Goal: Transaction & Acquisition: Purchase product/service

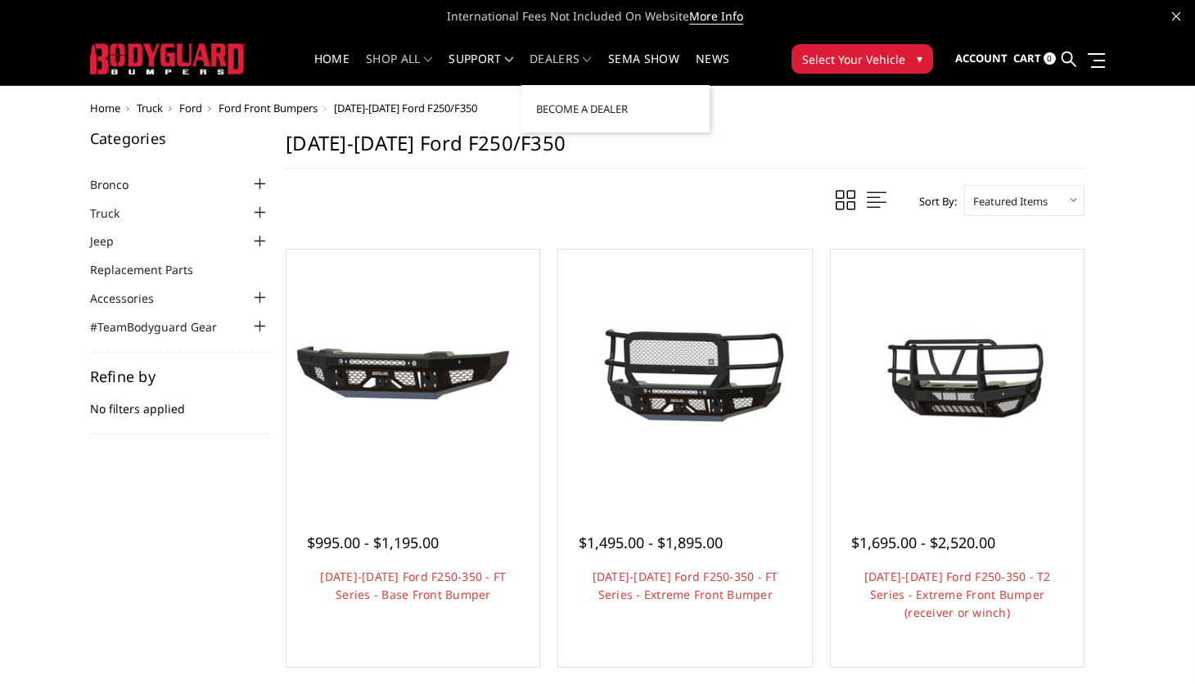
click at [566, 54] on link "Dealers" at bounding box center [561, 69] width 62 height 32
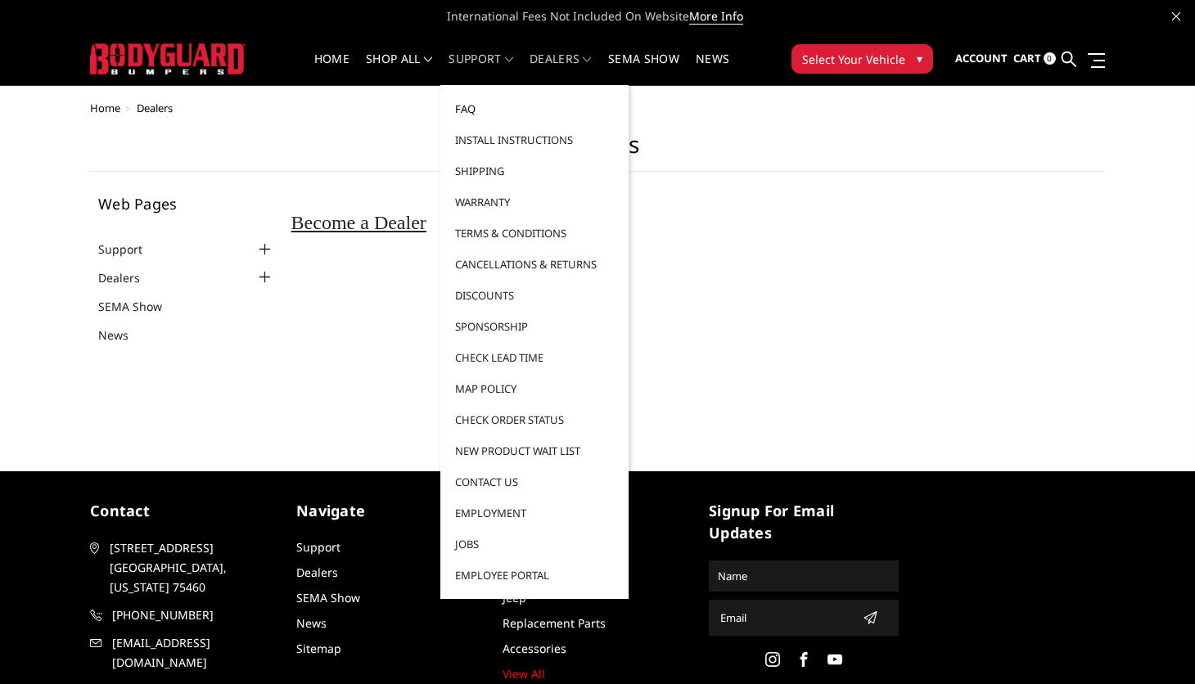
click at [471, 107] on link "FAQ" at bounding box center [534, 108] width 175 height 31
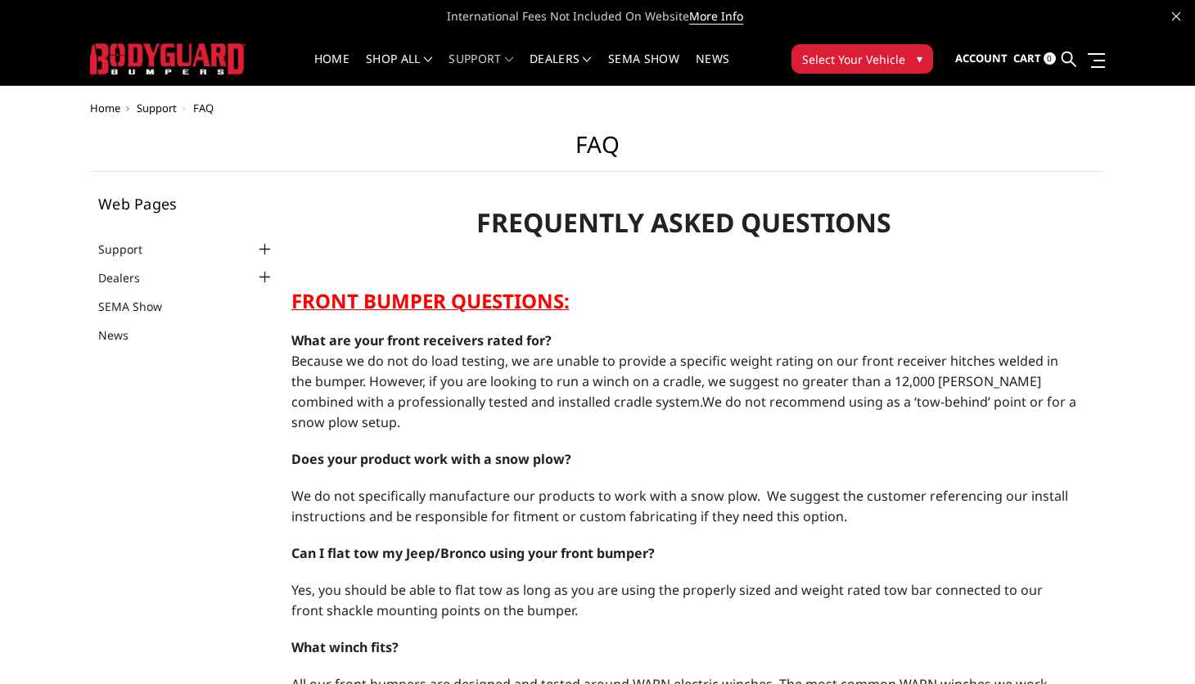
select select "US"
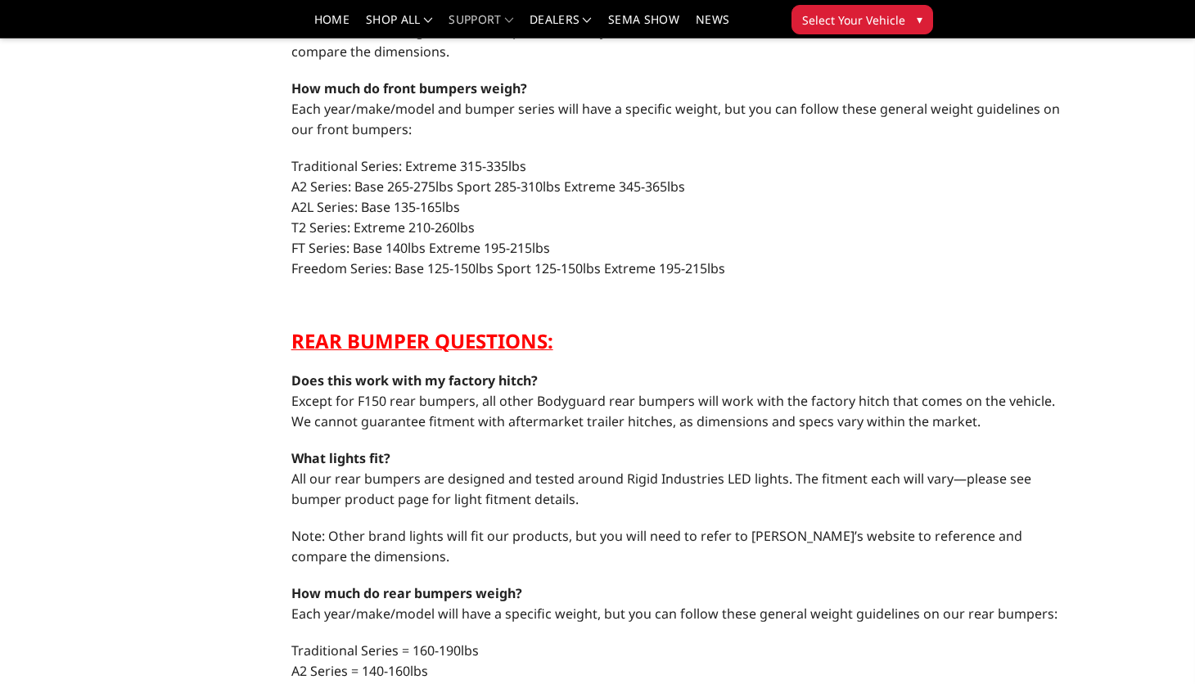
scroll to position [877, 0]
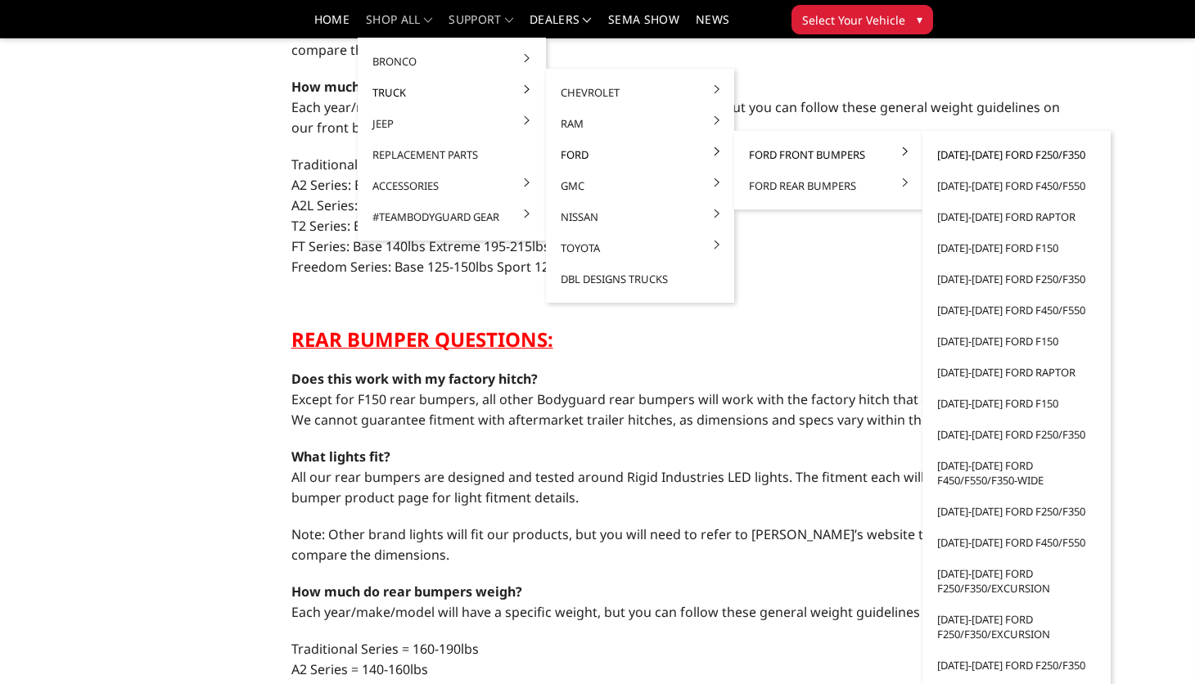
click at [987, 151] on link "[DATE]-[DATE] Ford F250/F350" at bounding box center [1016, 154] width 175 height 31
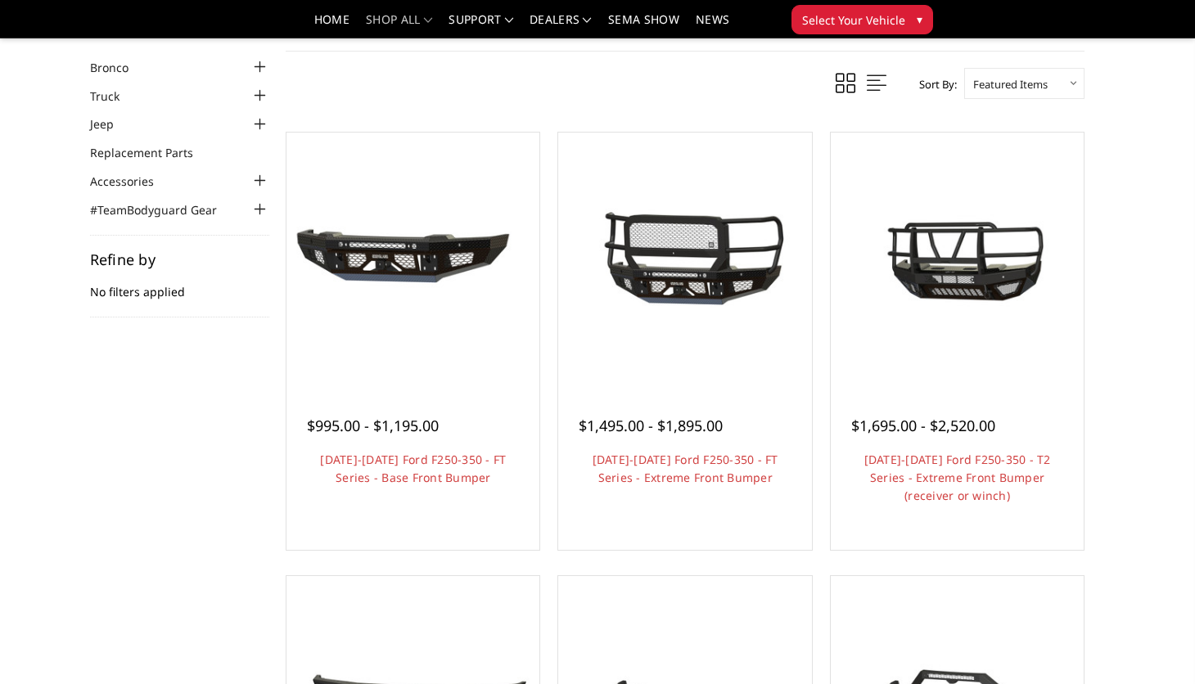
scroll to position [67, 0]
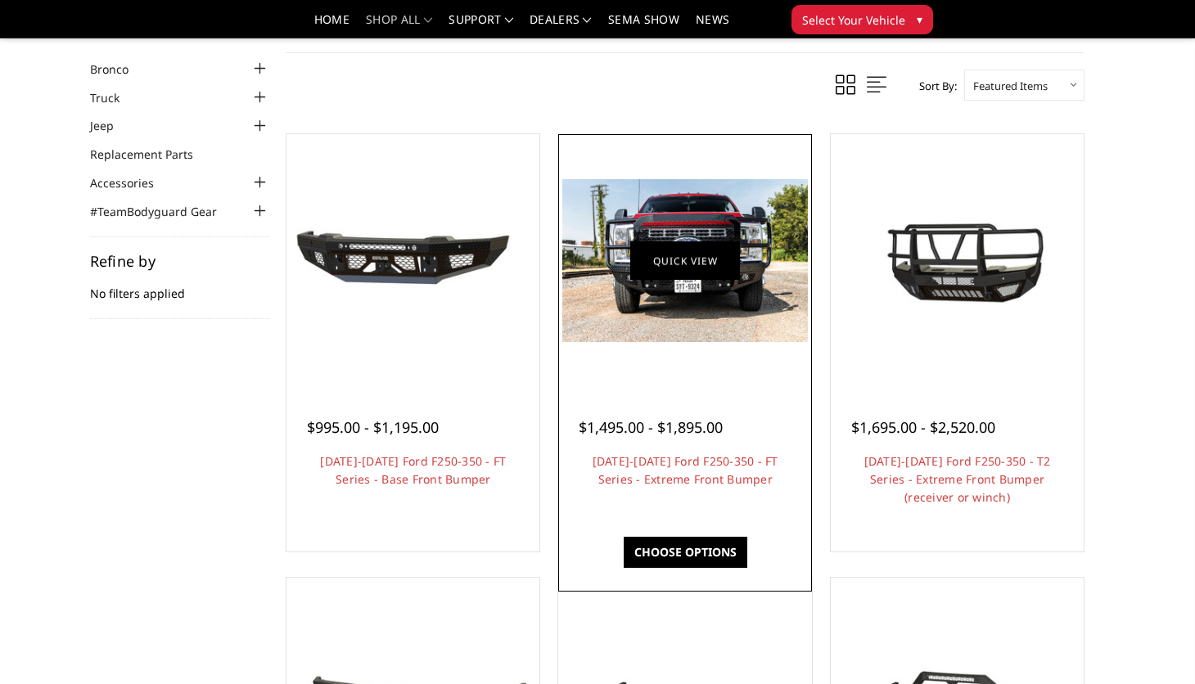
click at [665, 247] on link "Quick view" at bounding box center [685, 260] width 110 height 38
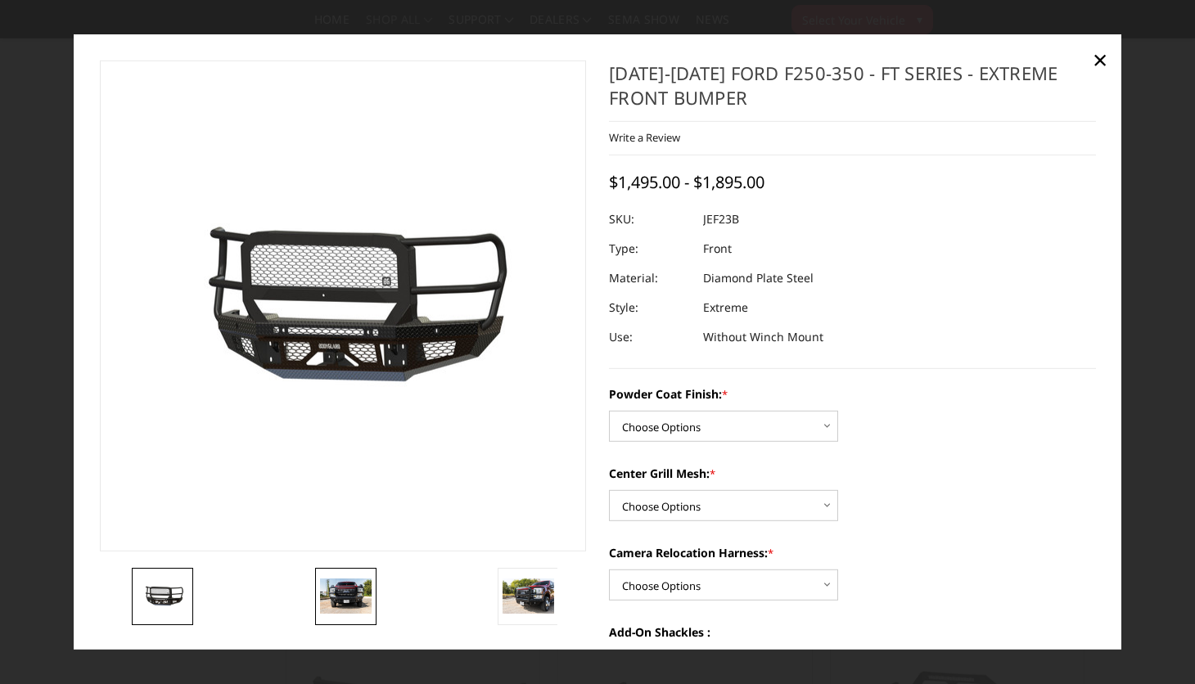
click at [333, 597] on img at bounding box center [346, 596] width 52 height 34
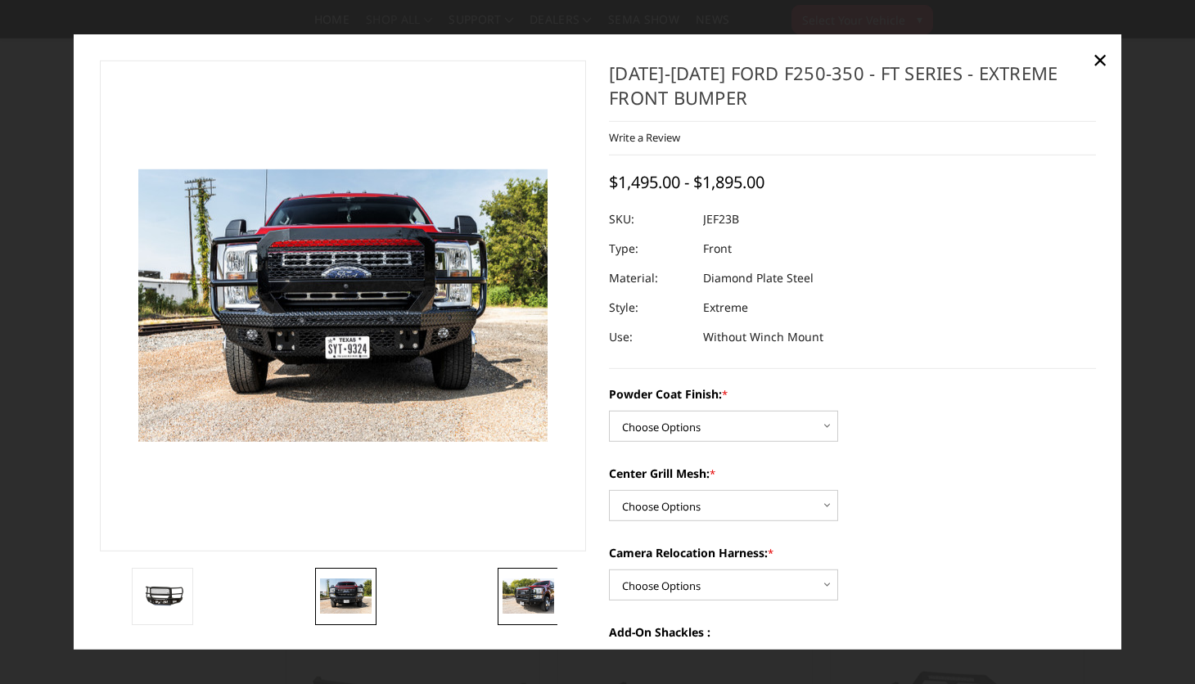
click at [534, 610] on img at bounding box center [529, 596] width 52 height 34
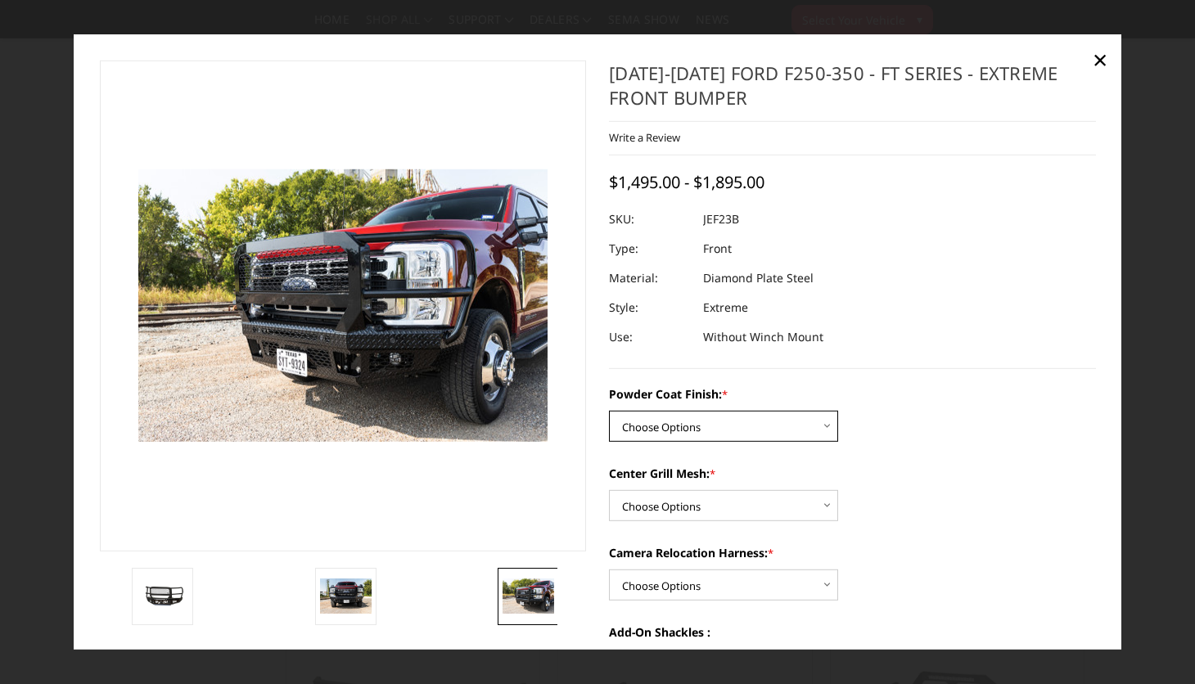
click at [662, 431] on select "Choose Options Bare Metal Gloss Black Powder Coat Textured Black Powder Coat" at bounding box center [723, 426] width 229 height 31
select select "3264"
click at [676, 507] on select "Choose Options WITH Expanded Metal in Center Grill WITHOUT Expanded Metal in Ce…" at bounding box center [723, 505] width 229 height 31
select select "3266"
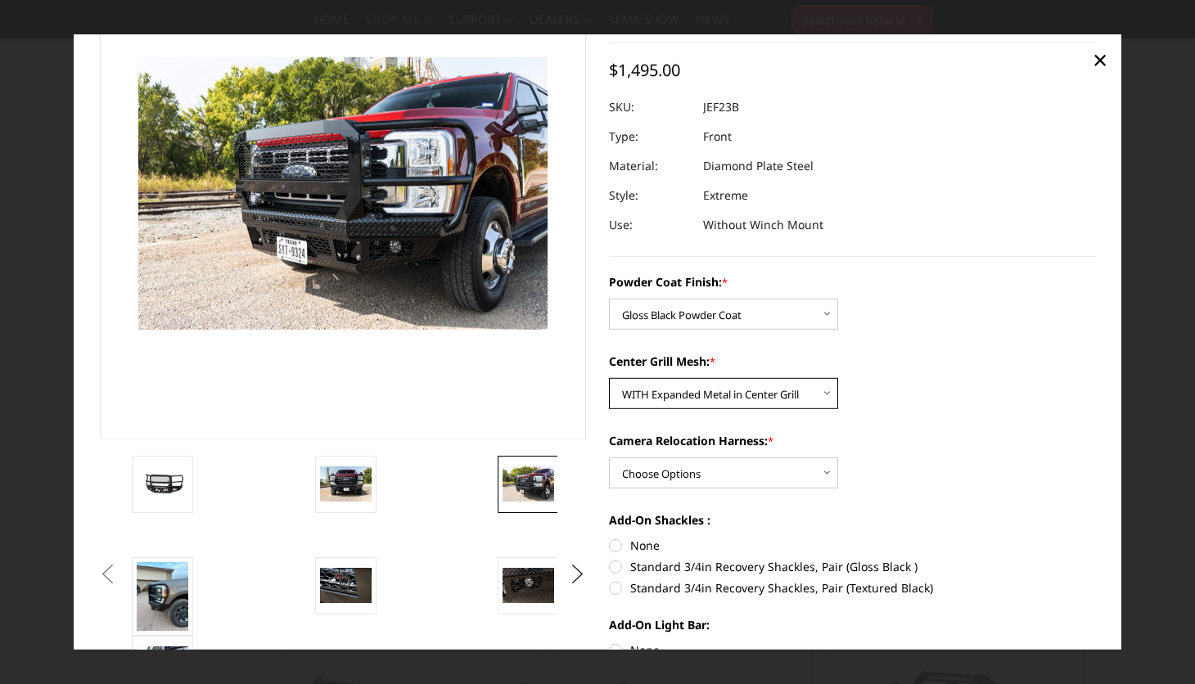
scroll to position [123, 0]
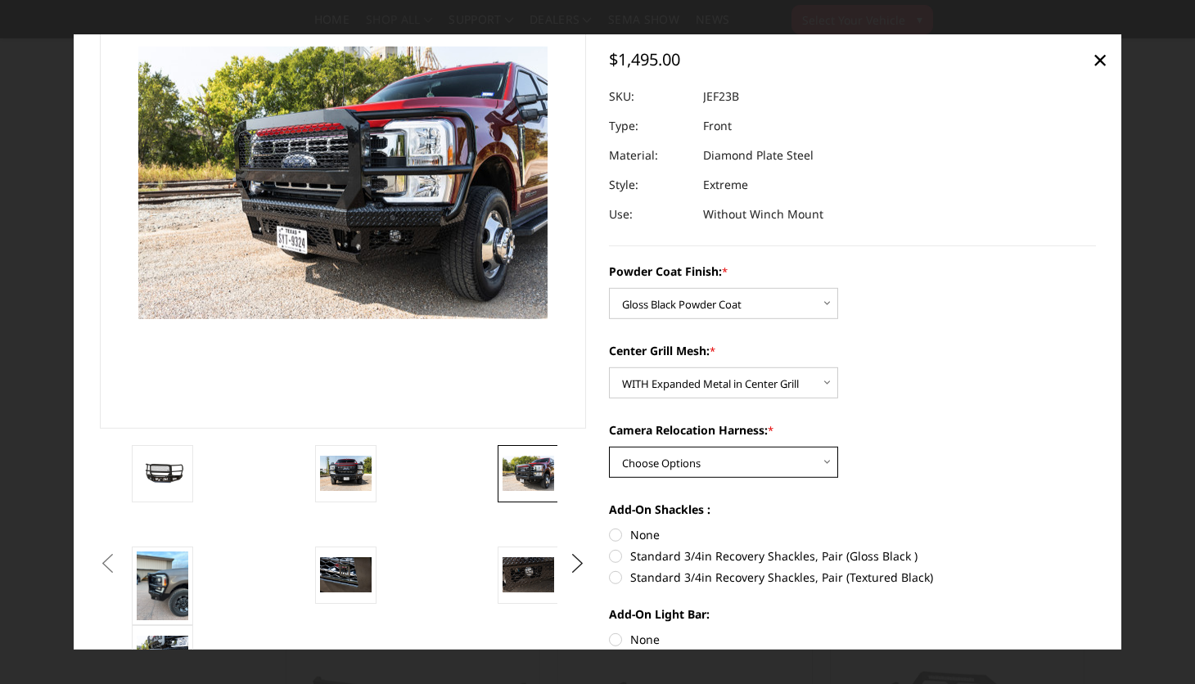
click at [662, 462] on select "Choose Options WITH Camera Relocation Harness WITHOUT Camera Relocation Harness" at bounding box center [723, 462] width 229 height 31
select select "3268"
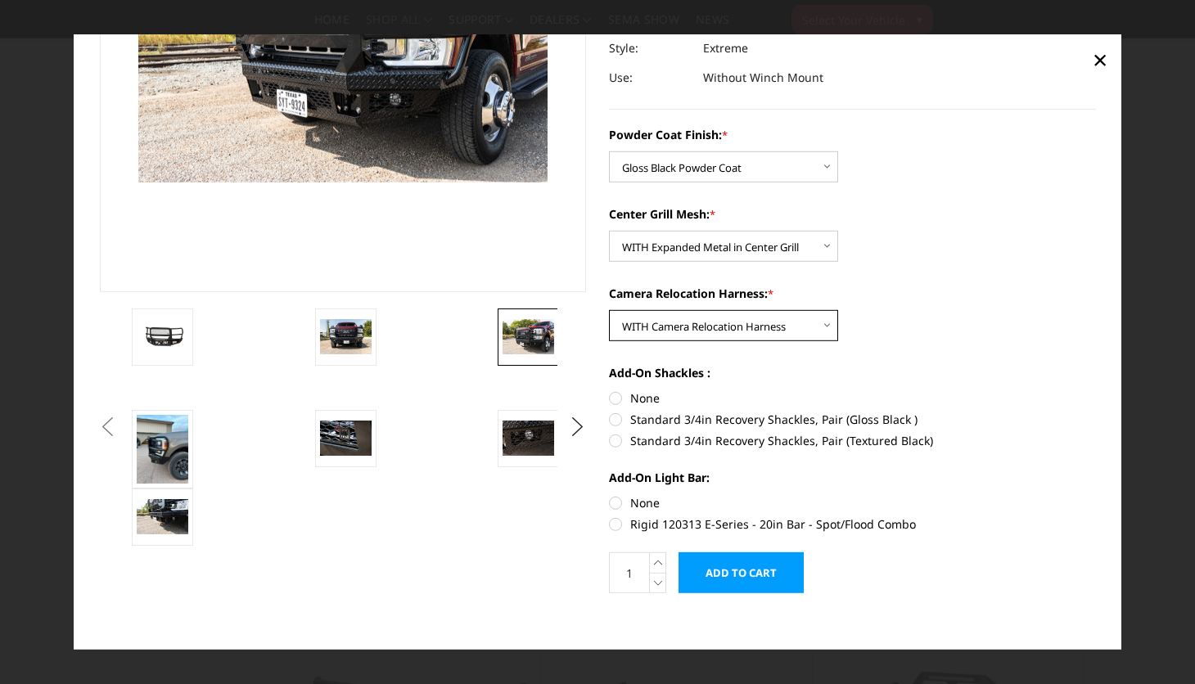
scroll to position [269, 0]
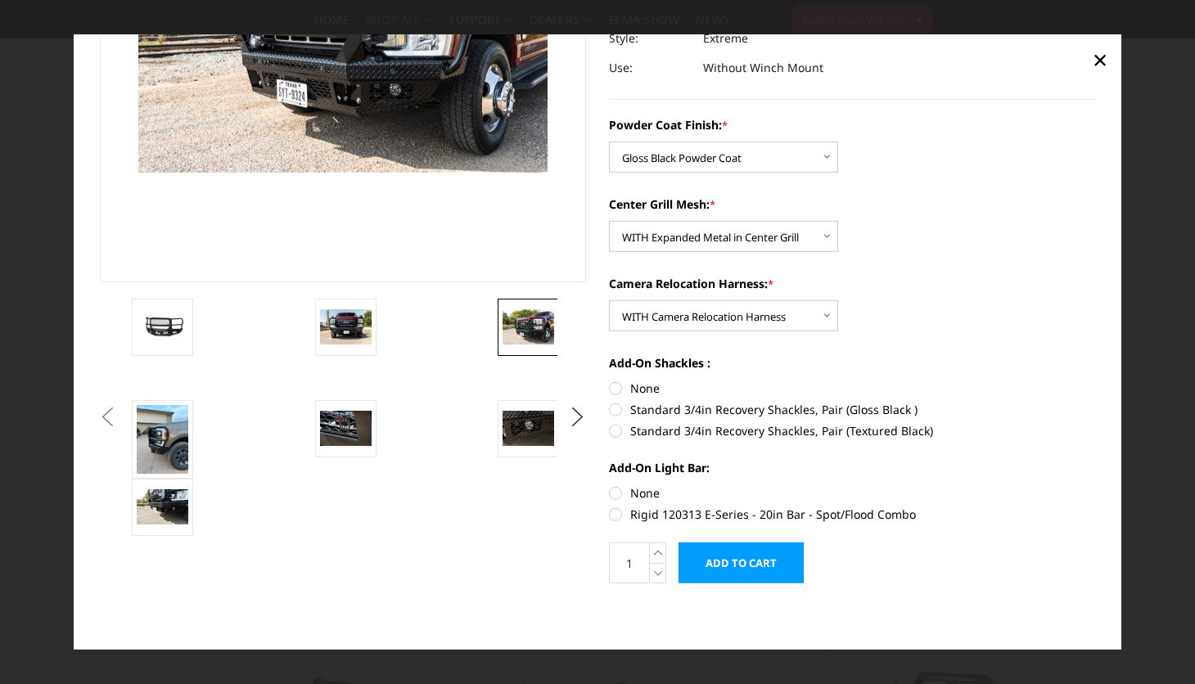
click at [617, 408] on label "Standard 3/4in Recovery Shackles, Pair (Gloss Black )" at bounding box center [852, 409] width 487 height 17
click at [1096, 381] on input "Standard 3/4in Recovery Shackles, Pair (Gloss Black )" at bounding box center [1096, 380] width 1 height 1
radio input "true"
click at [615, 516] on label "Rigid 120313 E-Series - 20in Bar - Spot/Flood Combo" at bounding box center [852, 514] width 487 height 17
click at [1096, 485] on input "Rigid 120313 E-Series - 20in Bar - Spot/Flood Combo" at bounding box center [1096, 485] width 1 height 1
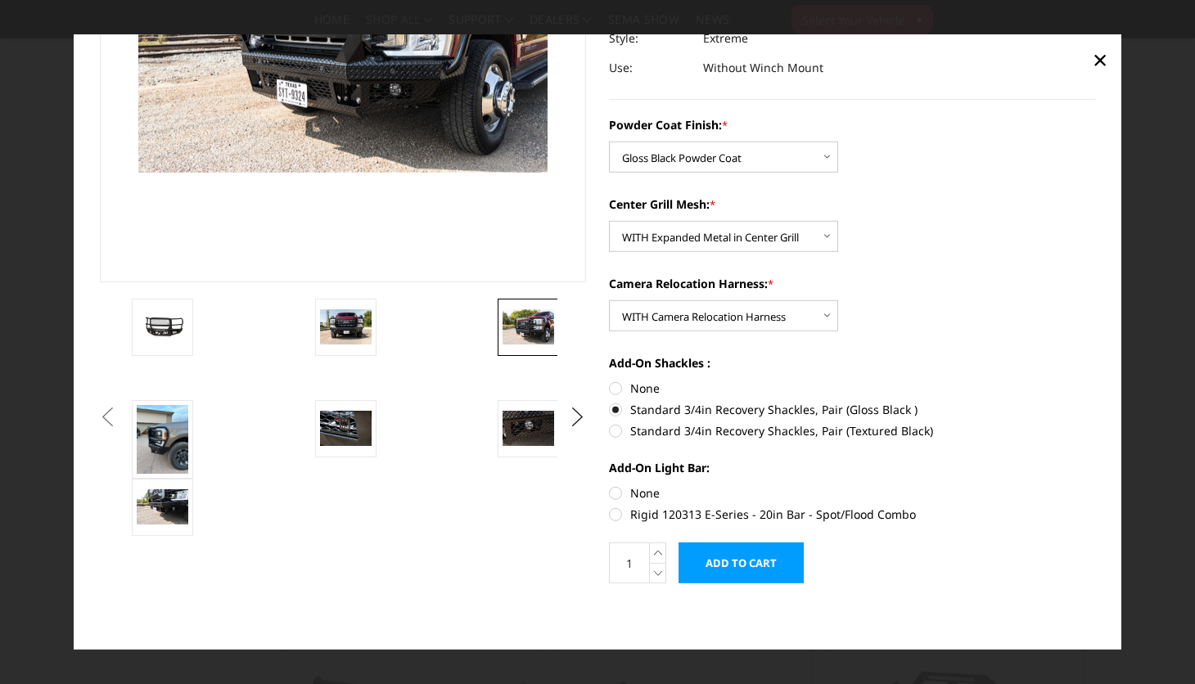
radio input "true"
click at [354, 426] on img at bounding box center [346, 428] width 52 height 34
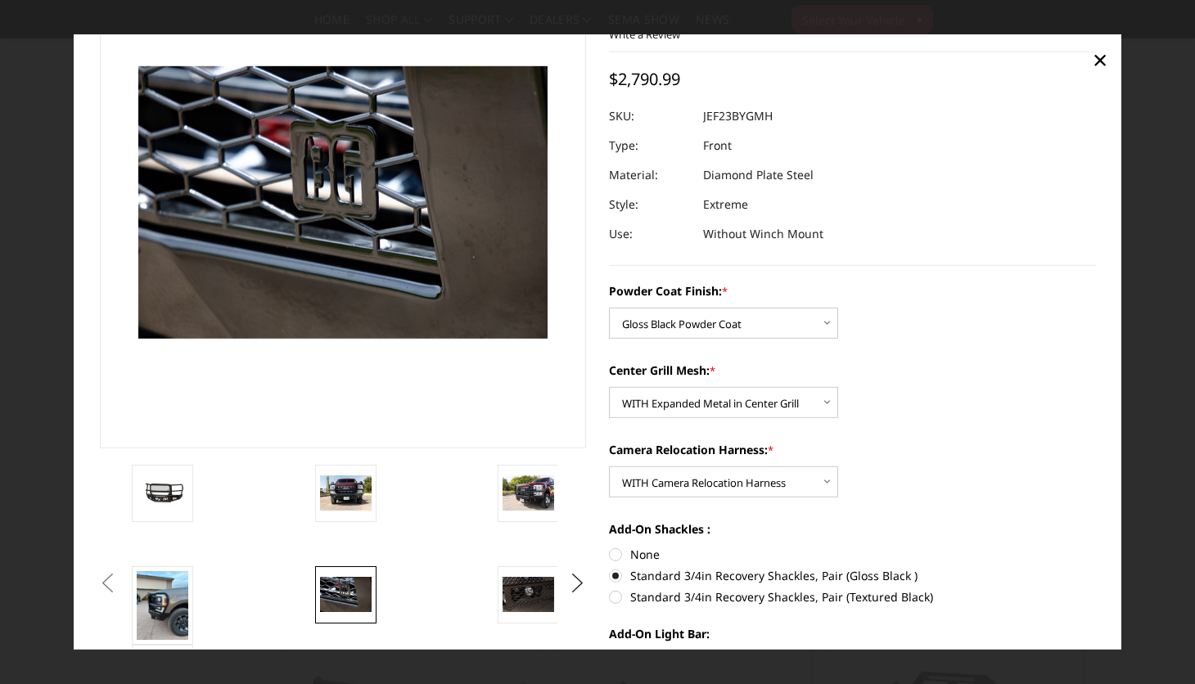
scroll to position [94, 0]
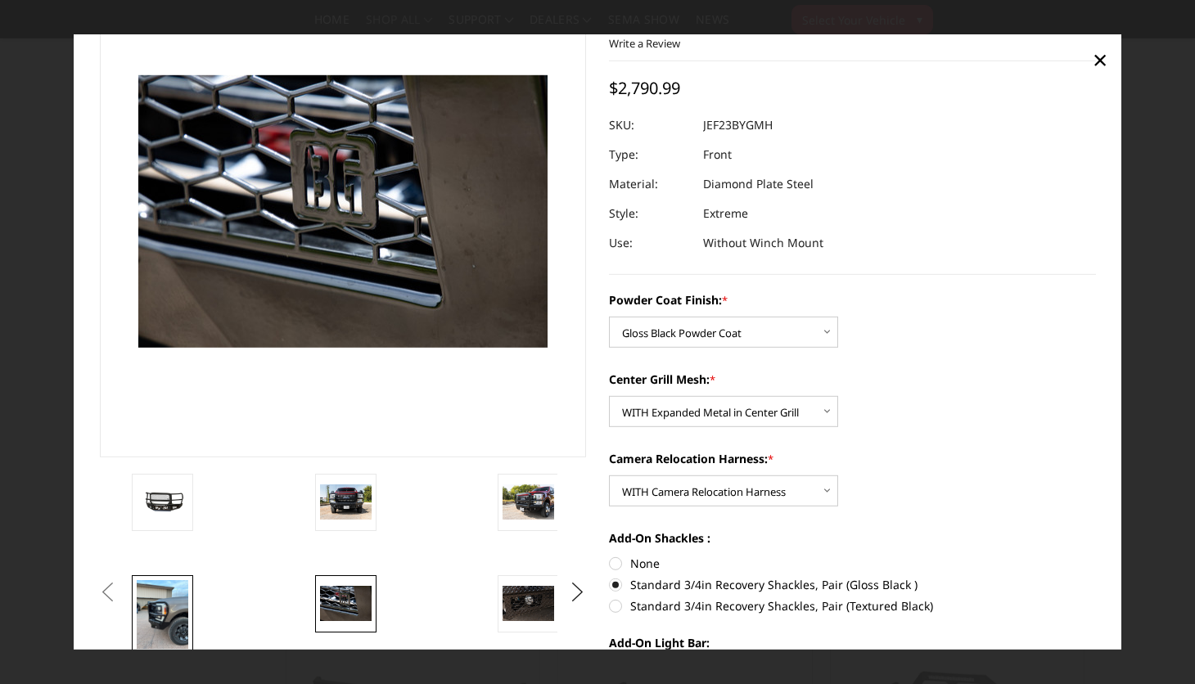
click at [155, 633] on img at bounding box center [163, 613] width 52 height 69
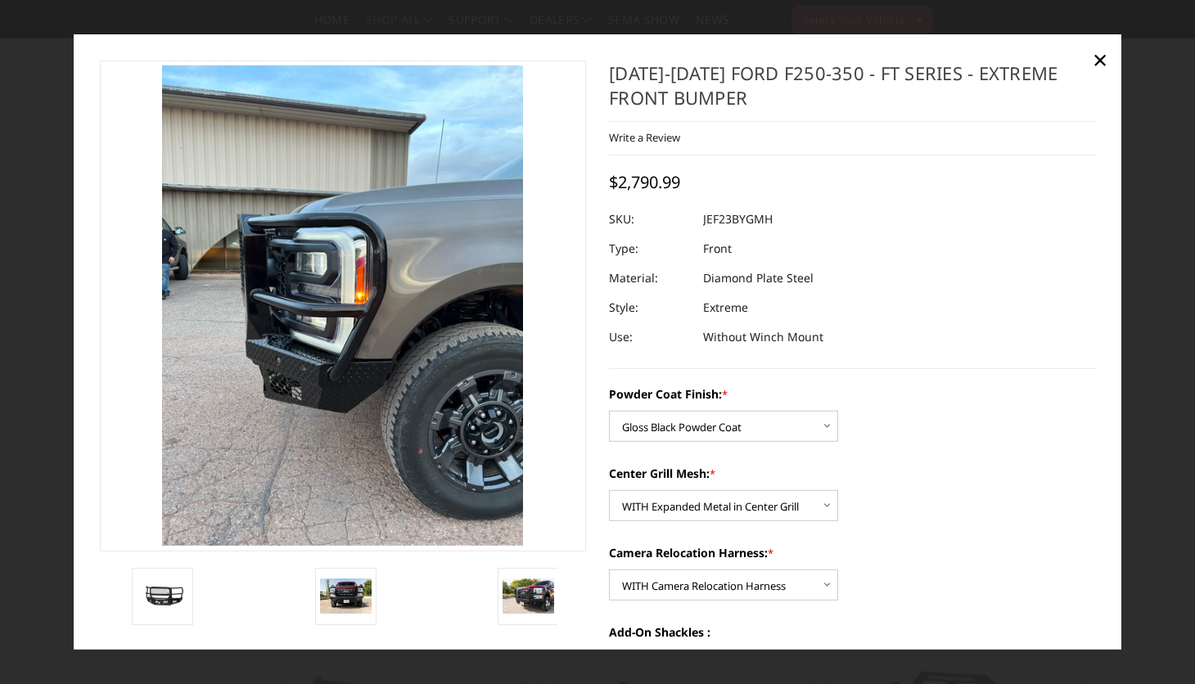
scroll to position [124, 0]
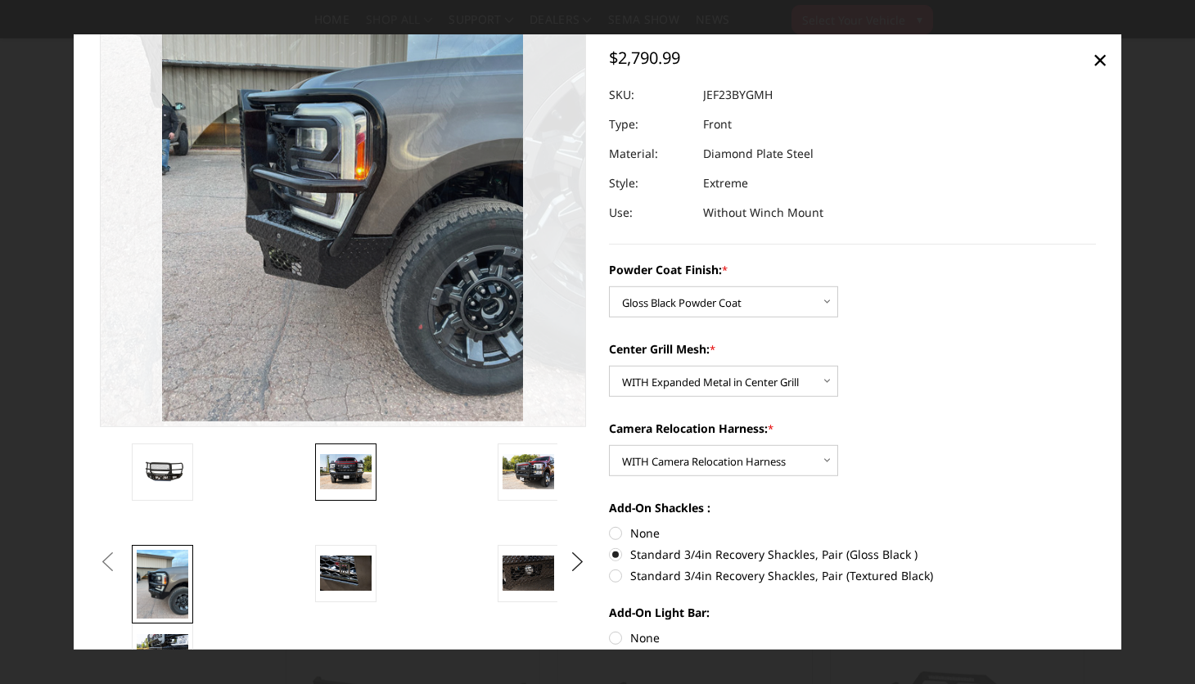
click at [361, 474] on img at bounding box center [346, 471] width 52 height 34
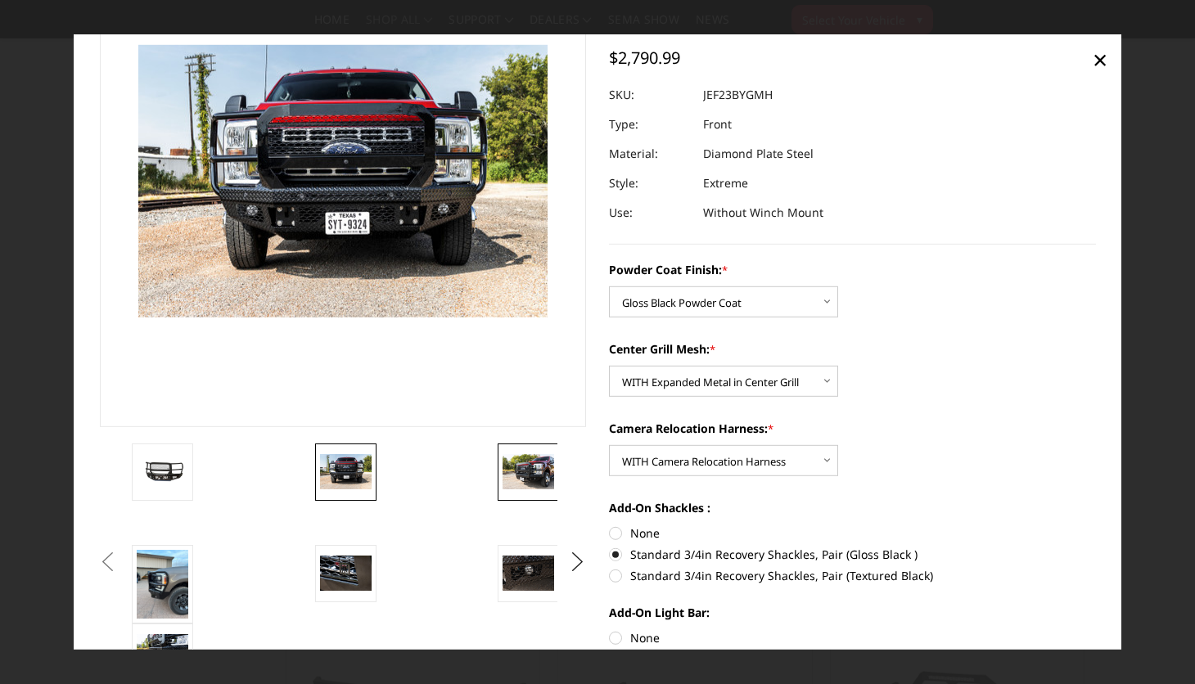
click at [533, 469] on img at bounding box center [529, 471] width 52 height 34
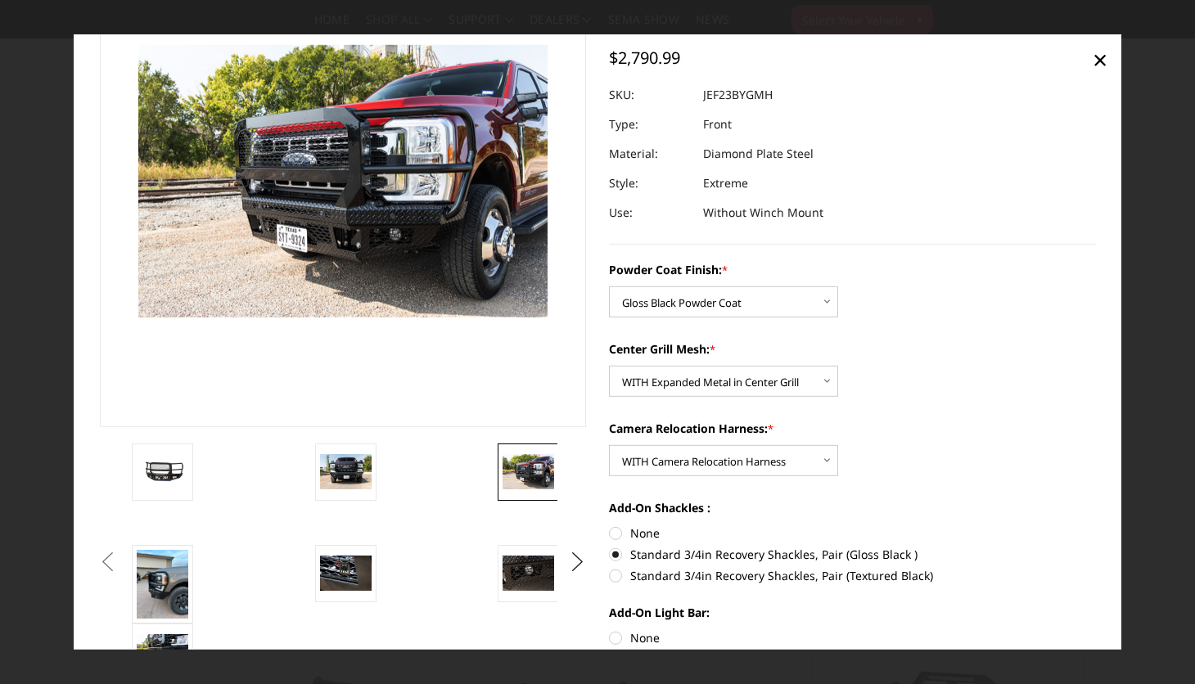
click at [552, 617] on li at bounding box center [585, 583] width 183 height 79
click at [463, 574] on li at bounding box center [402, 583] width 183 height 79
click at [520, 577] on img at bounding box center [529, 573] width 52 height 34
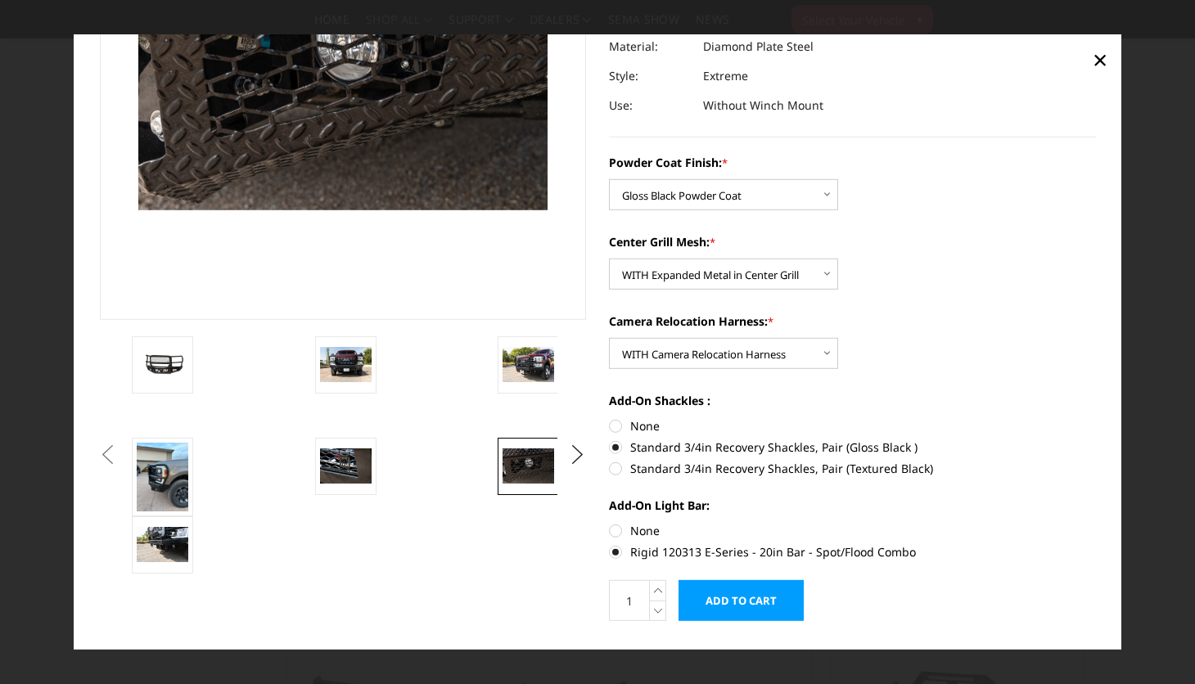
scroll to position [249, 0]
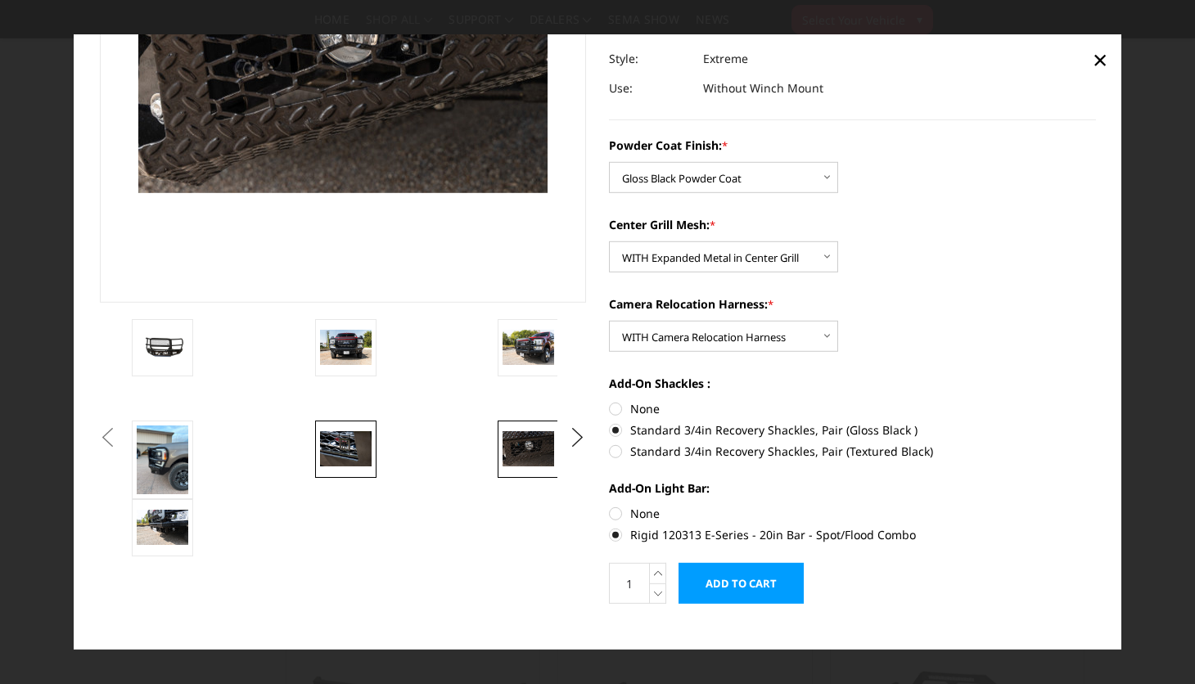
click at [336, 453] on img at bounding box center [346, 448] width 52 height 34
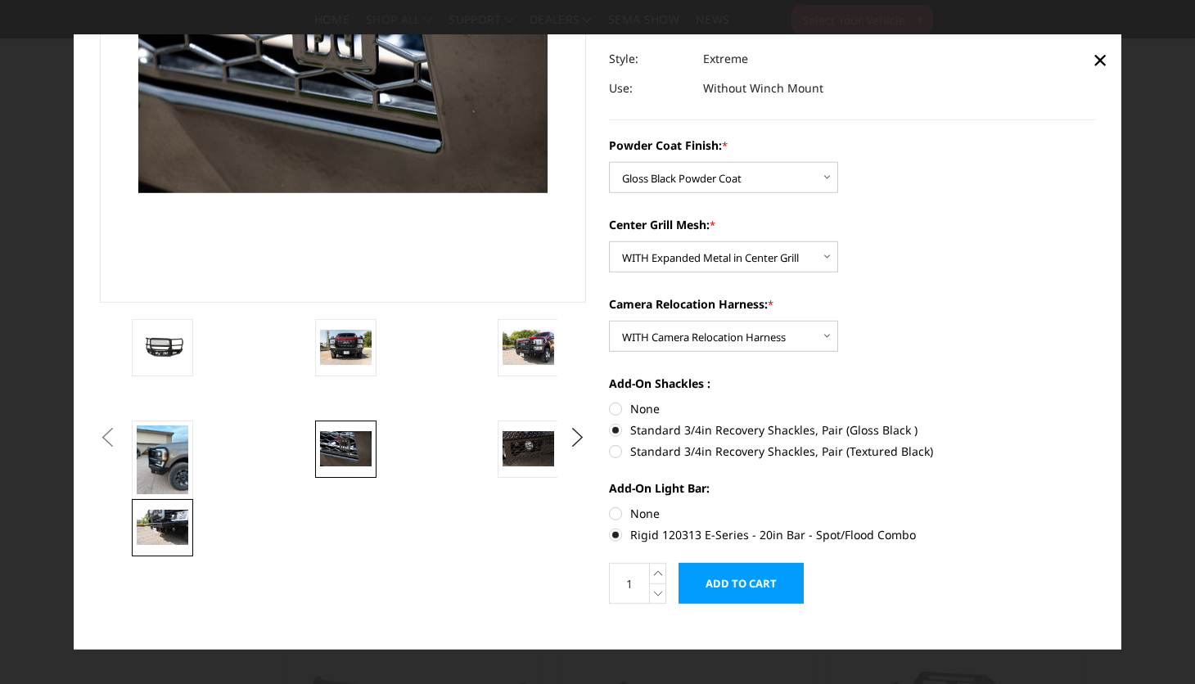
click at [172, 505] on link at bounding box center [162, 526] width 61 height 57
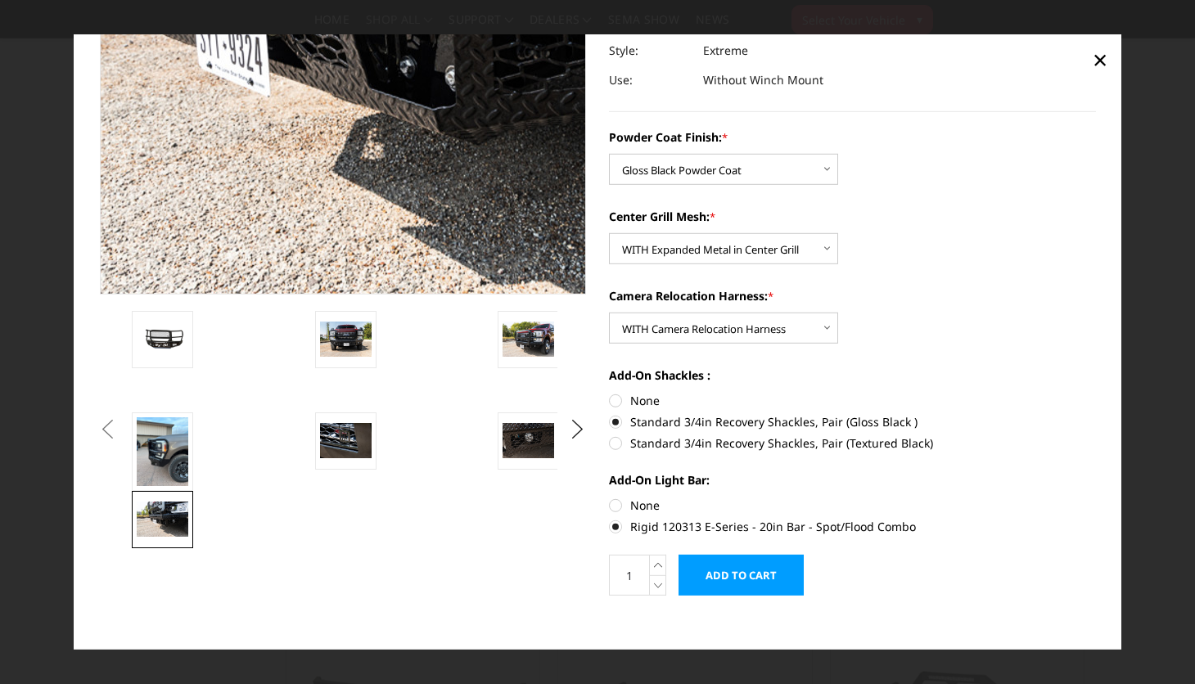
scroll to position [269, 0]
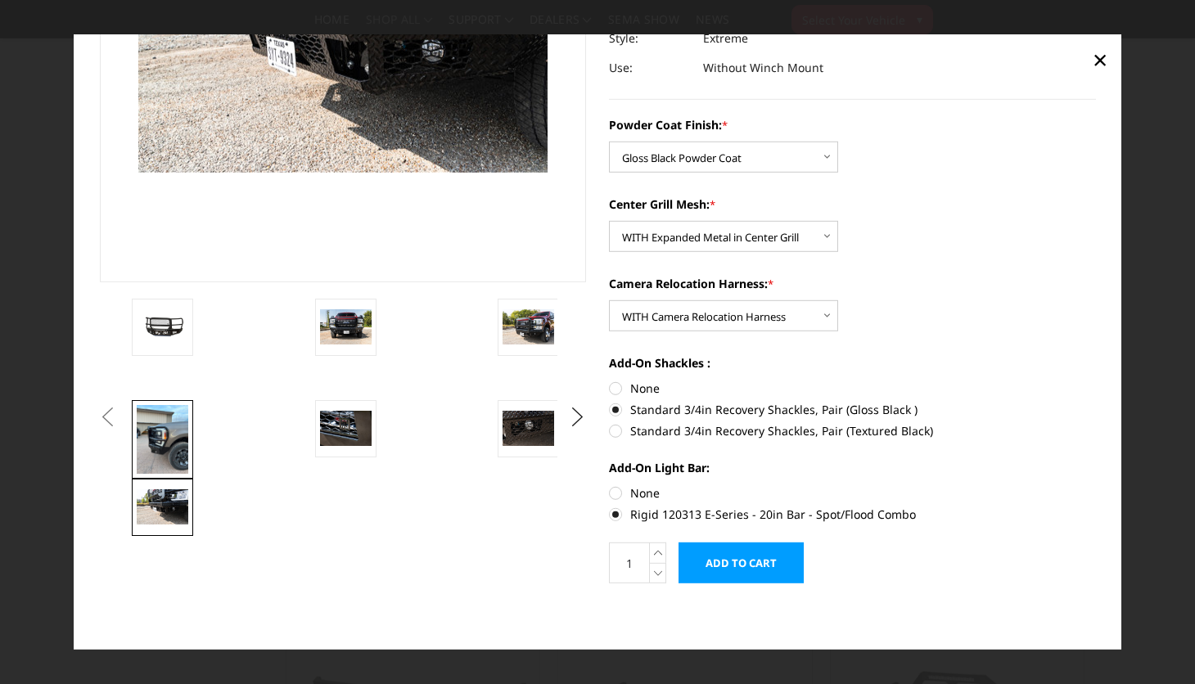
click at [192, 424] on link at bounding box center [162, 438] width 61 height 79
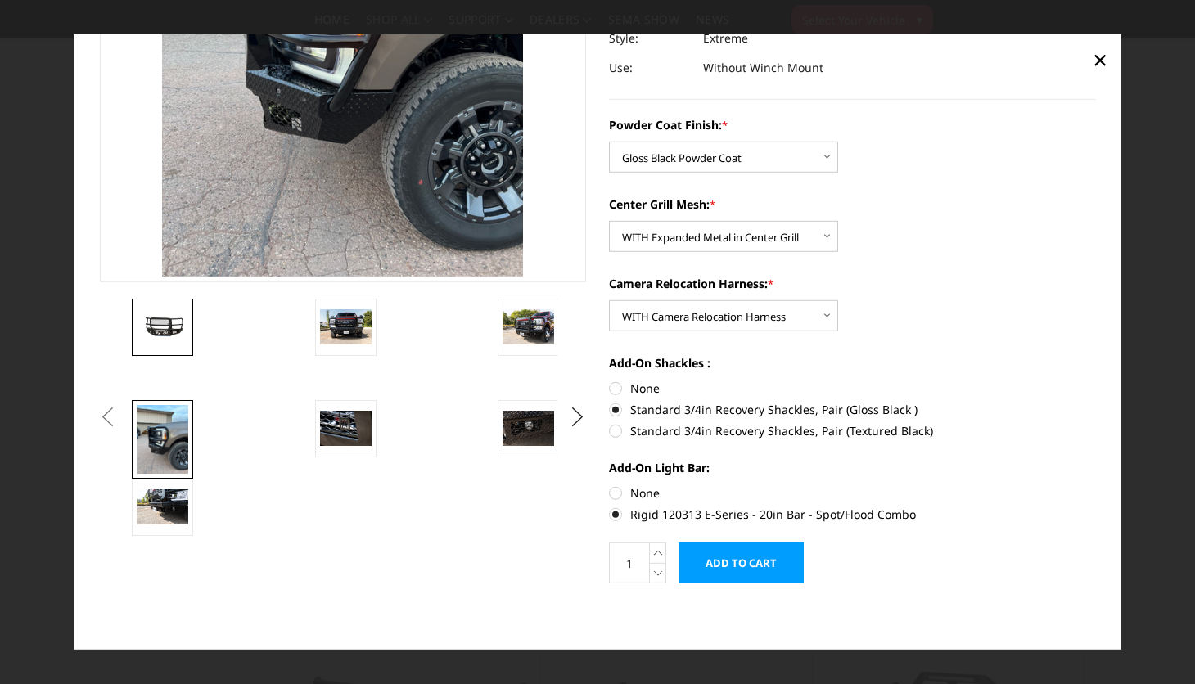
click at [164, 321] on img at bounding box center [163, 327] width 52 height 24
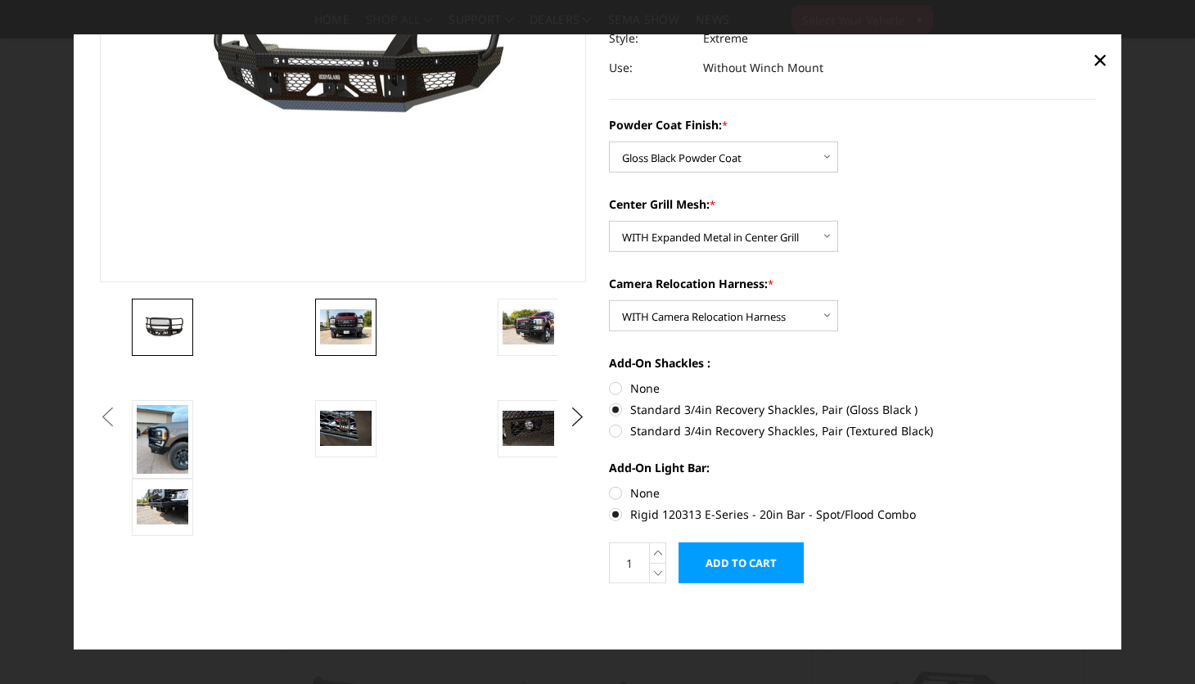
click at [331, 320] on img at bounding box center [346, 326] width 52 height 34
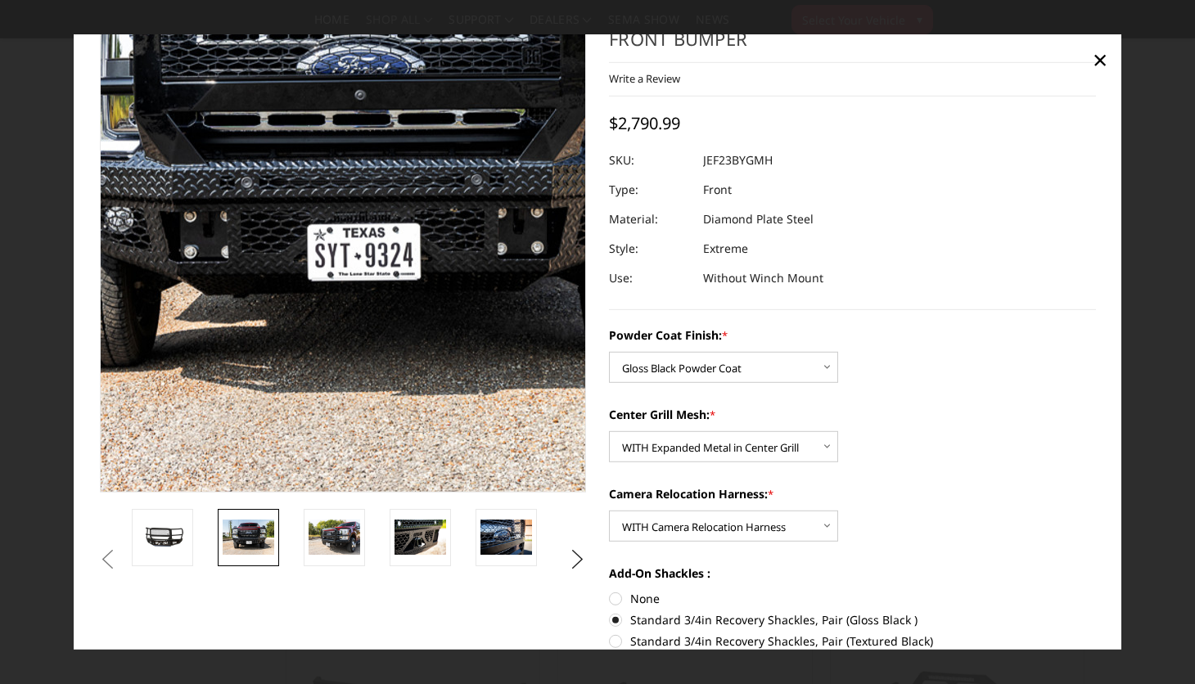
scroll to position [0, 0]
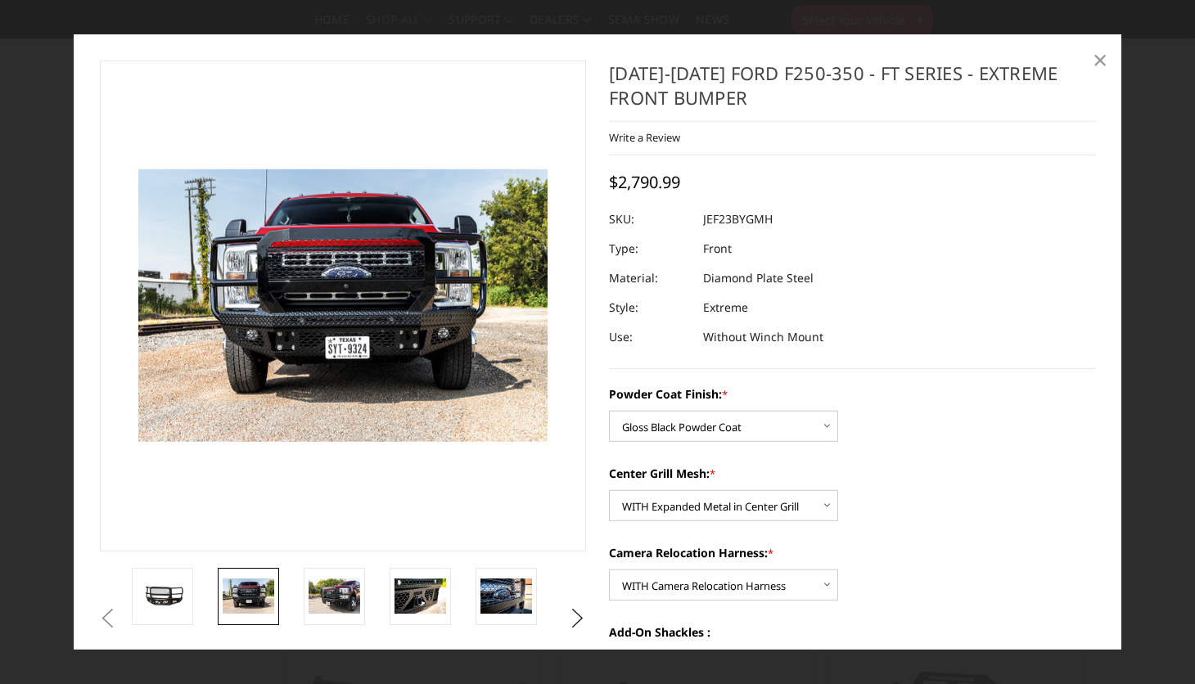
click at [1105, 52] on span "×" at bounding box center [1100, 58] width 15 height 35
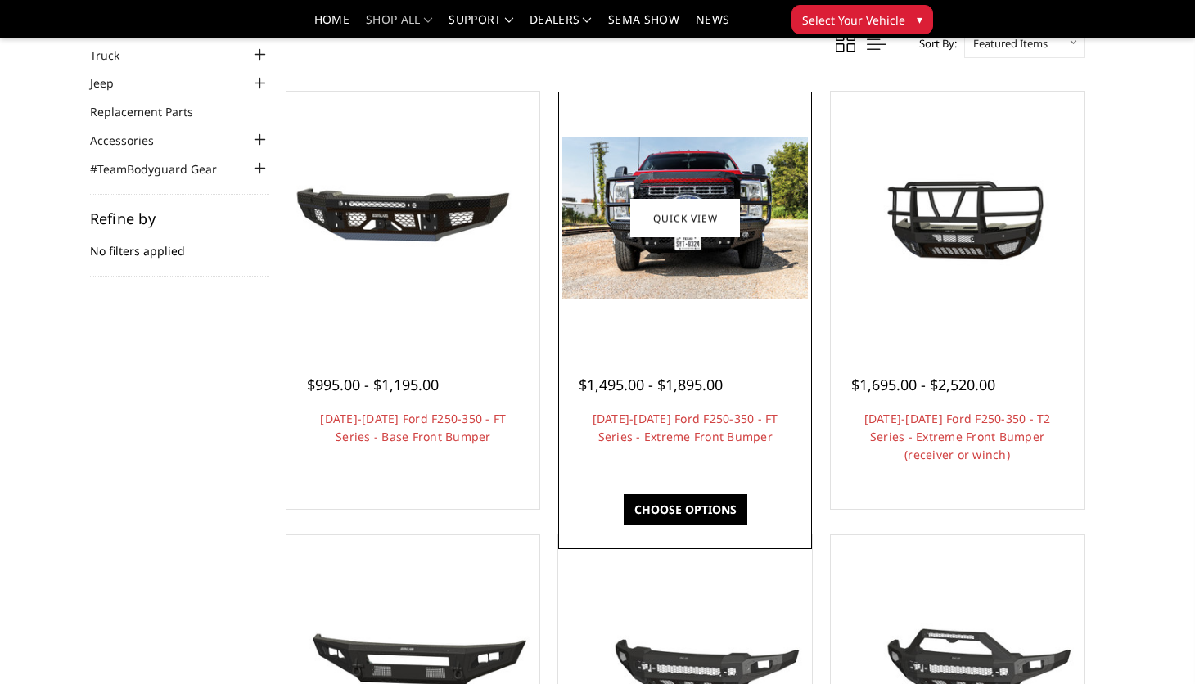
scroll to position [119, 0]
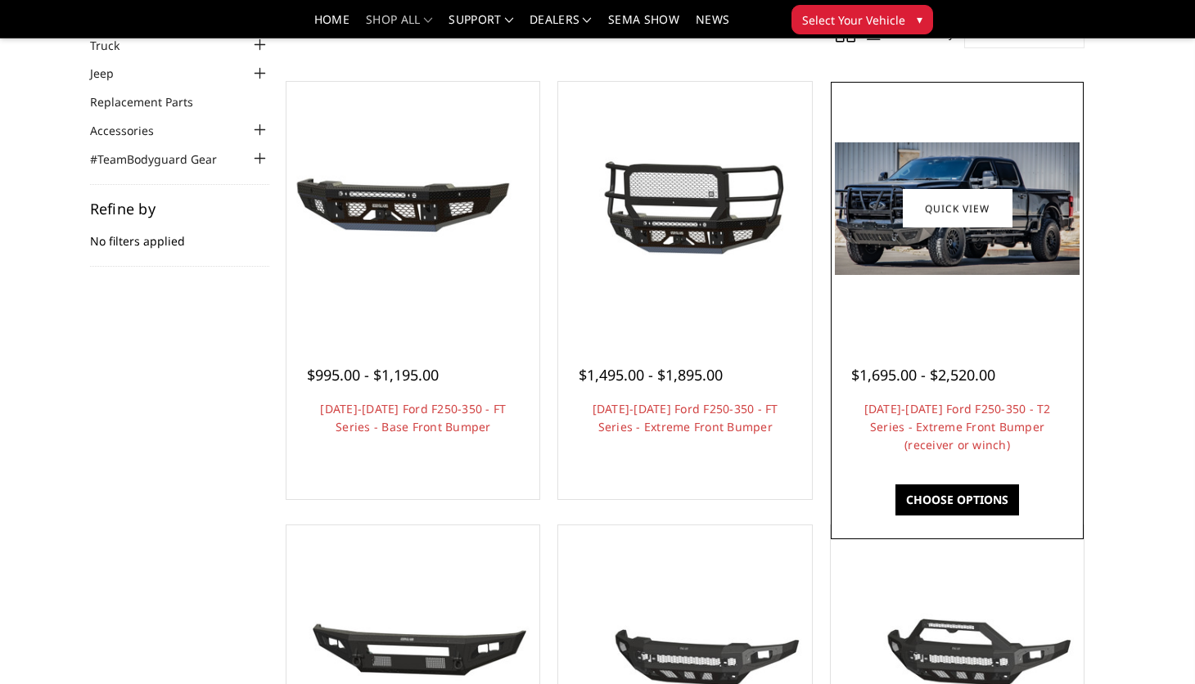
click at [931, 246] on img at bounding box center [957, 208] width 245 height 133
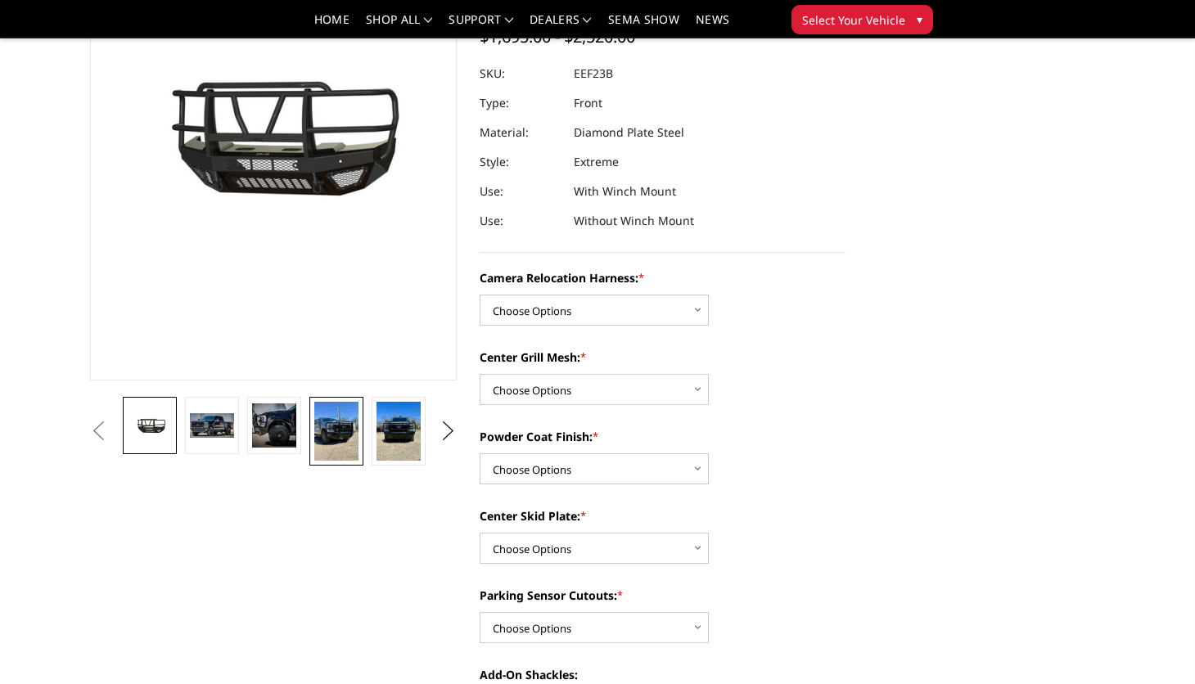
click at [338, 441] on img at bounding box center [336, 431] width 44 height 59
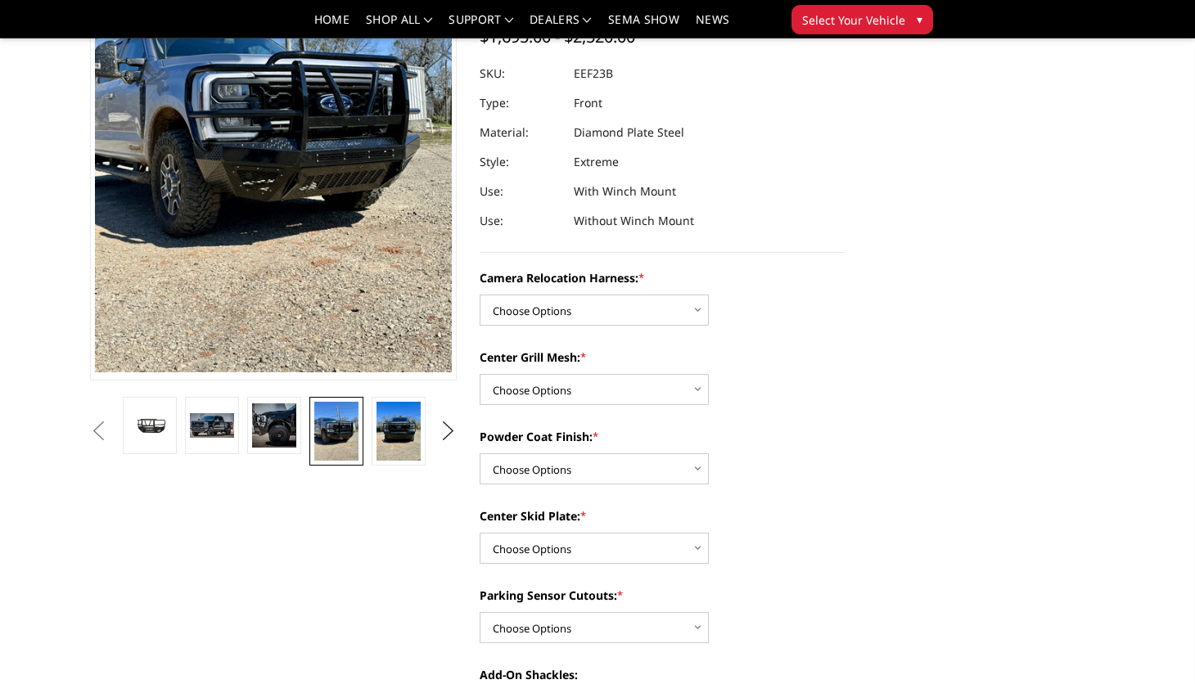
scroll to position [55, 0]
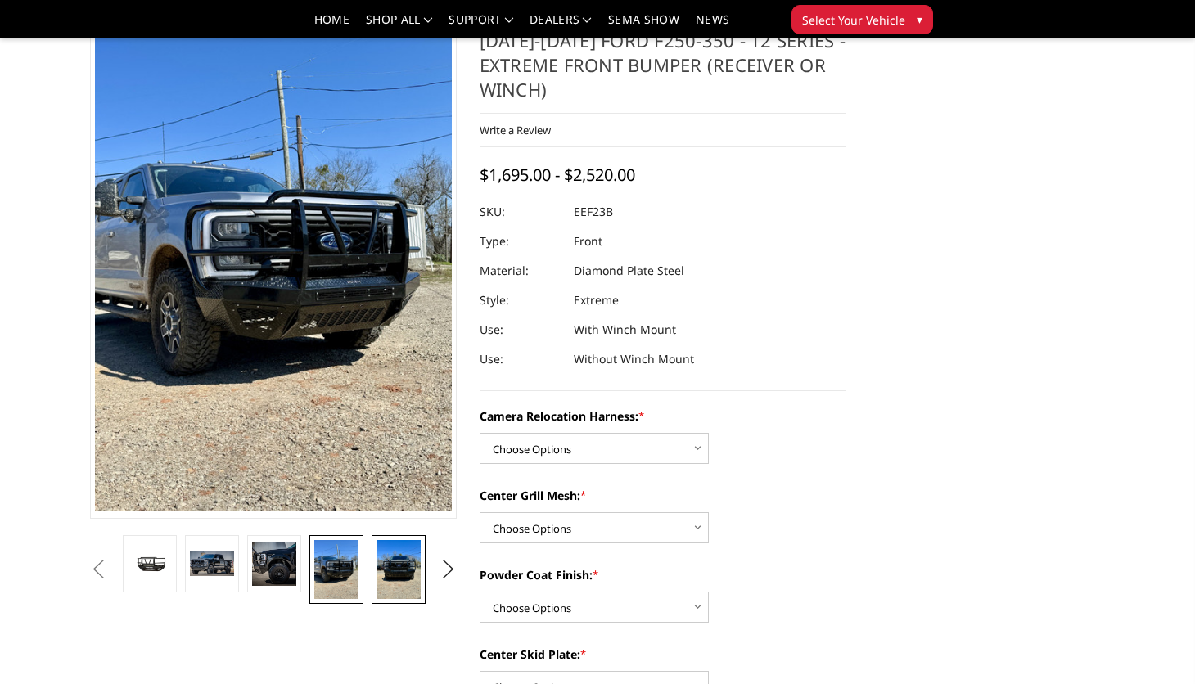
click at [402, 563] on img at bounding box center [398, 569] width 44 height 59
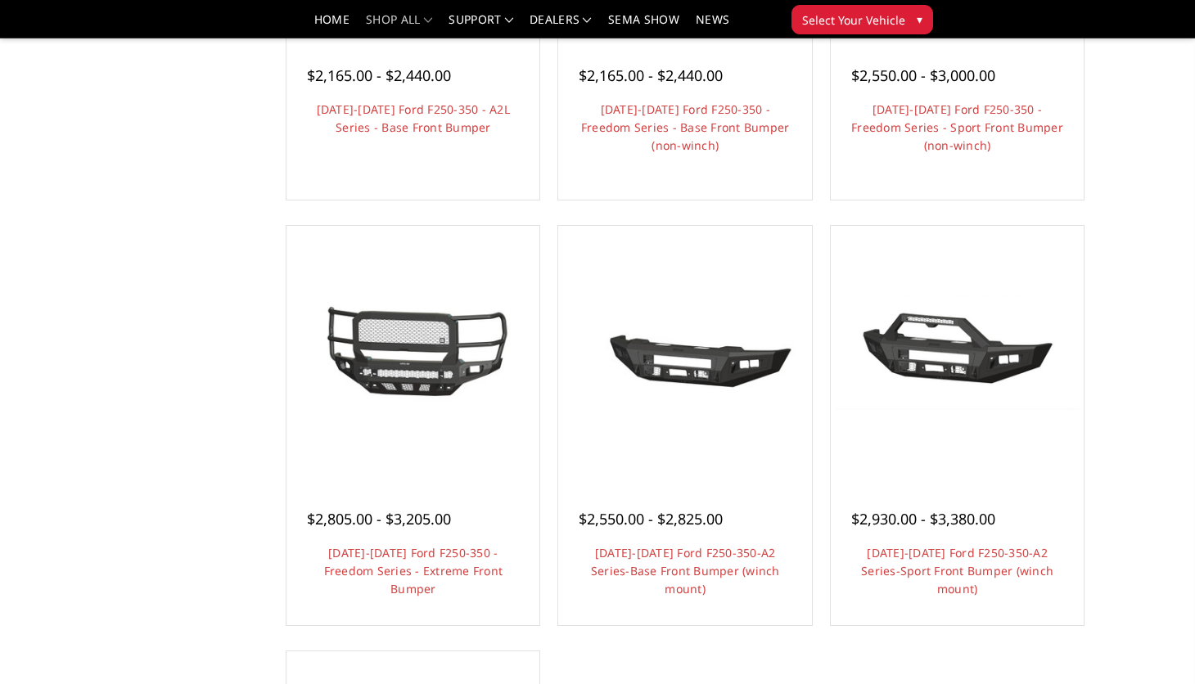
scroll to position [887, 0]
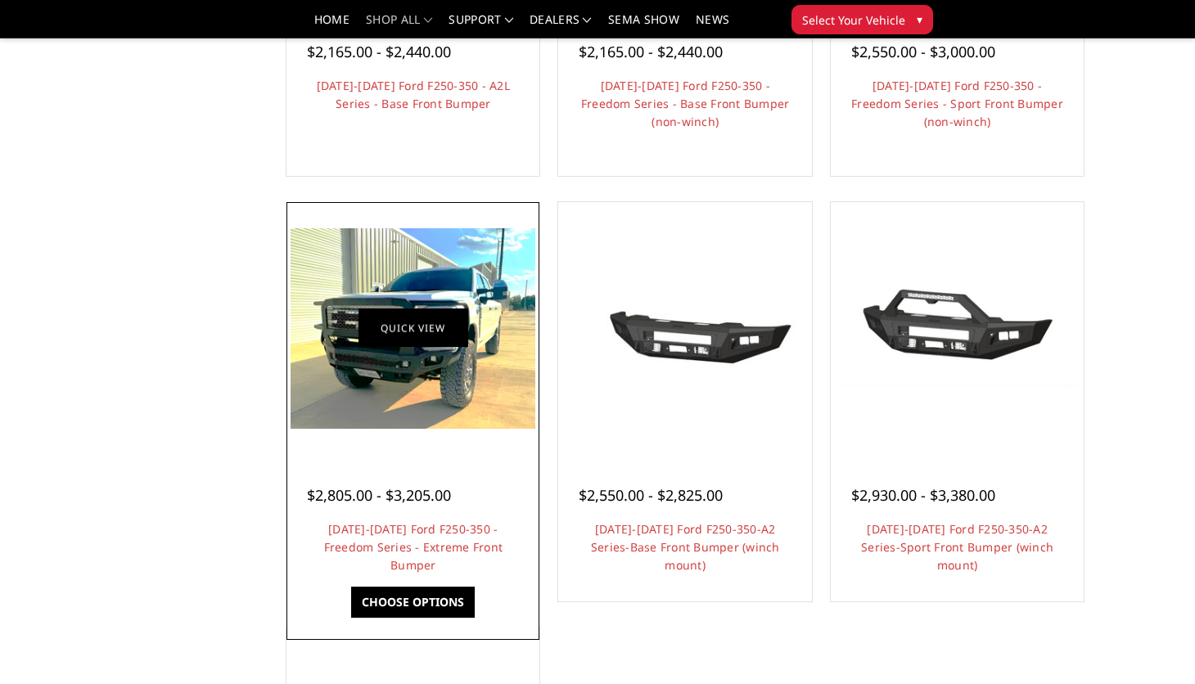
click at [439, 332] on link "Quick view" at bounding box center [413, 328] width 110 height 38
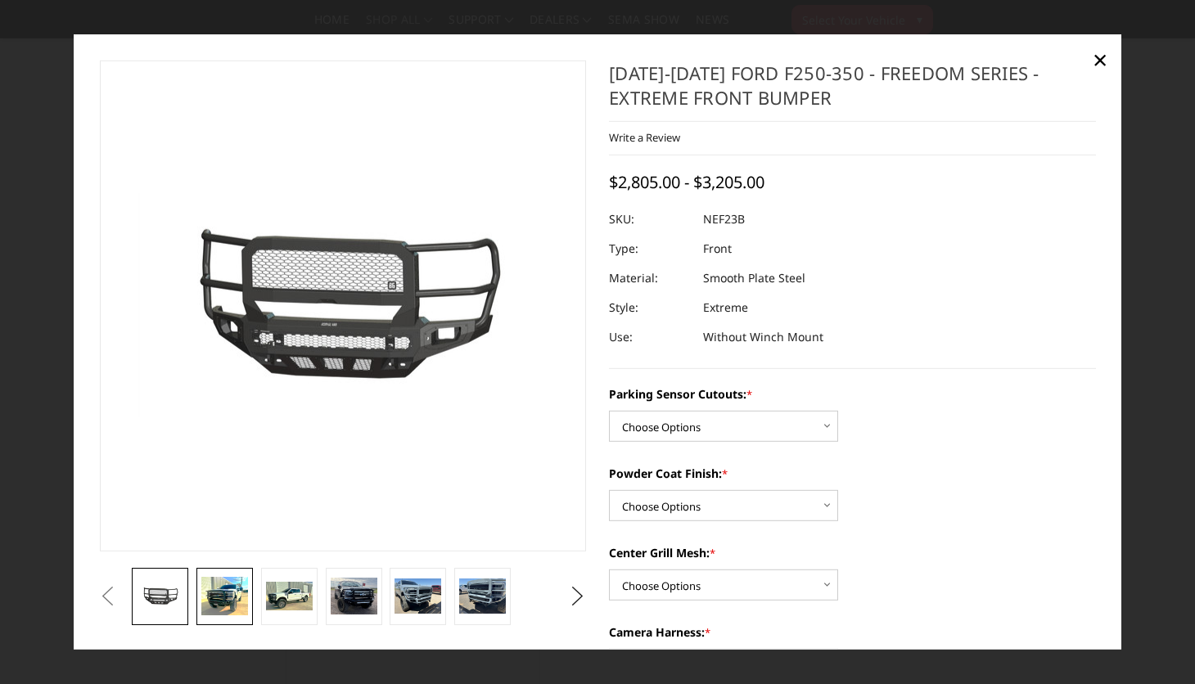
click at [217, 606] on img at bounding box center [224, 596] width 47 height 38
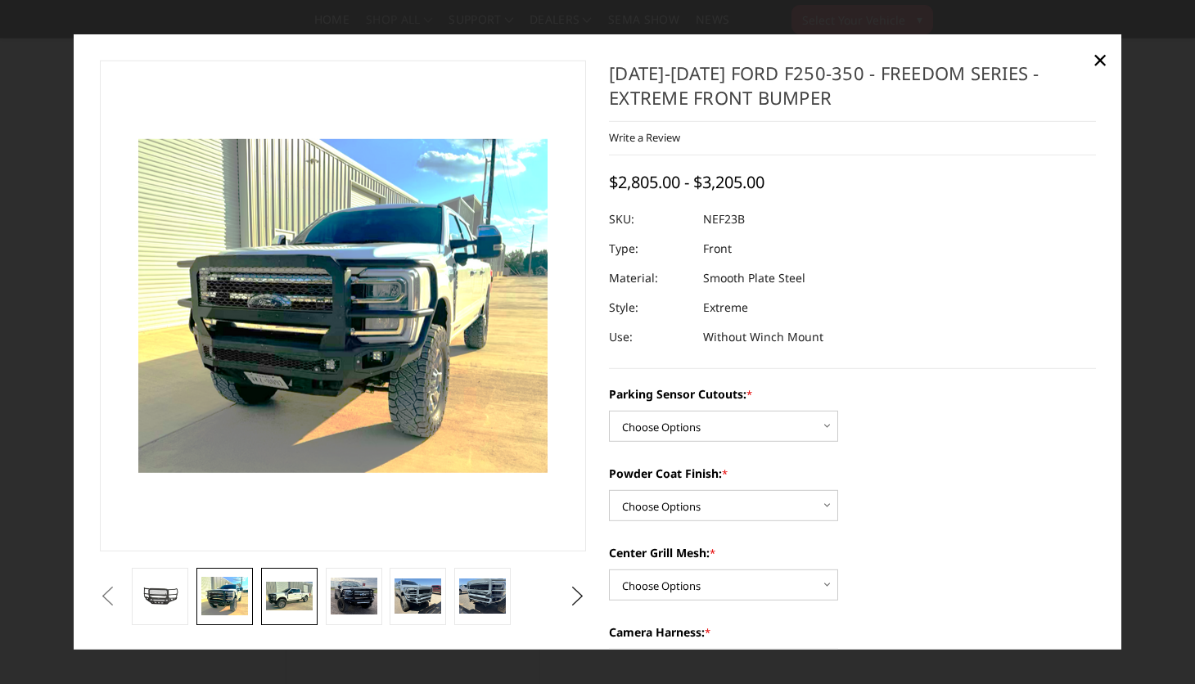
click at [279, 589] on img at bounding box center [289, 596] width 47 height 28
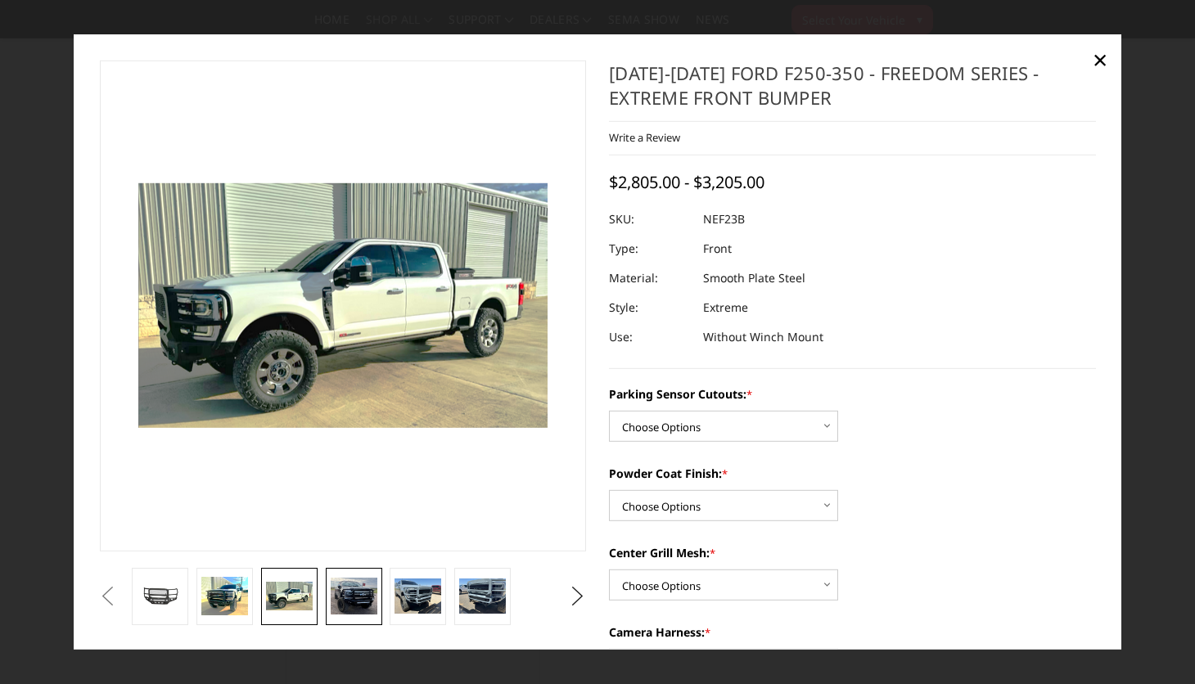
click at [343, 606] on img at bounding box center [354, 596] width 47 height 37
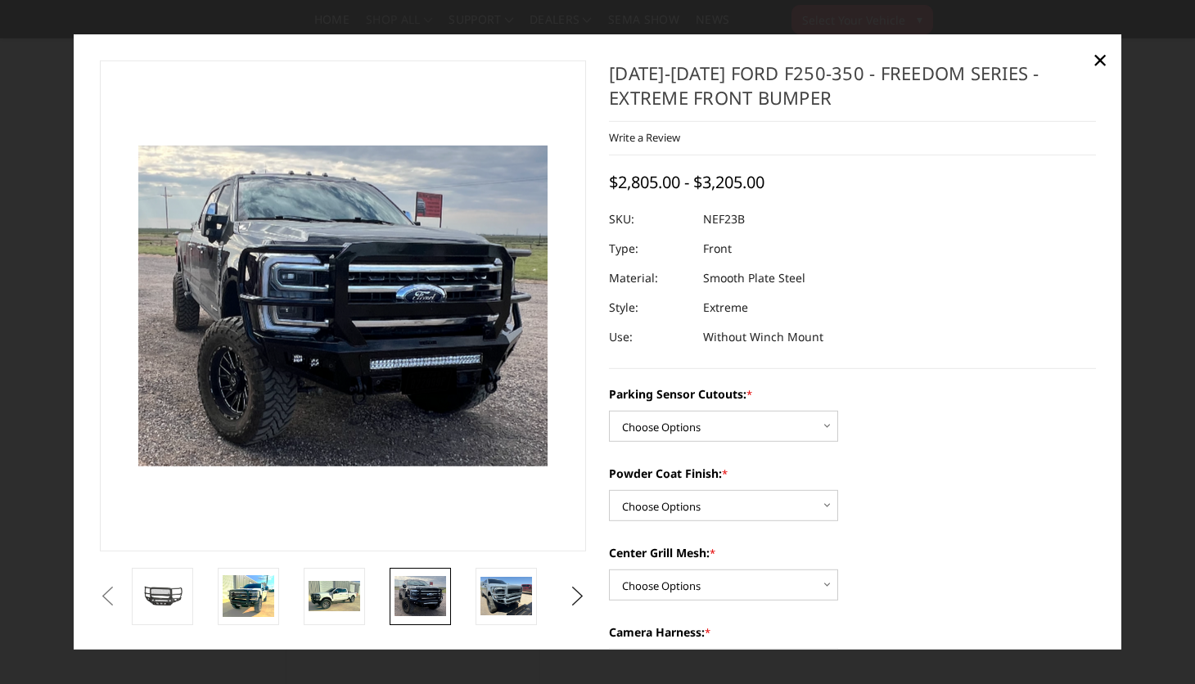
click at [372, 593] on li at bounding box center [343, 595] width 86 height 57
click at [430, 588] on img at bounding box center [420, 596] width 52 height 40
click at [502, 601] on img at bounding box center [506, 596] width 52 height 38
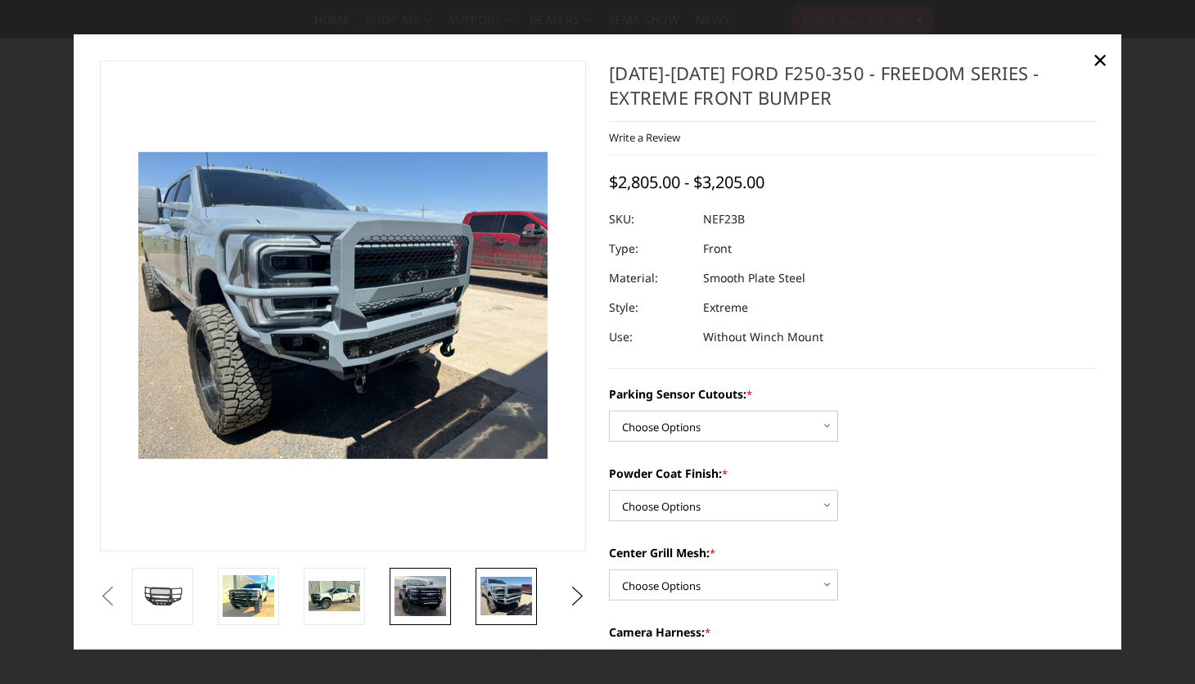
click at [424, 592] on img at bounding box center [420, 596] width 52 height 40
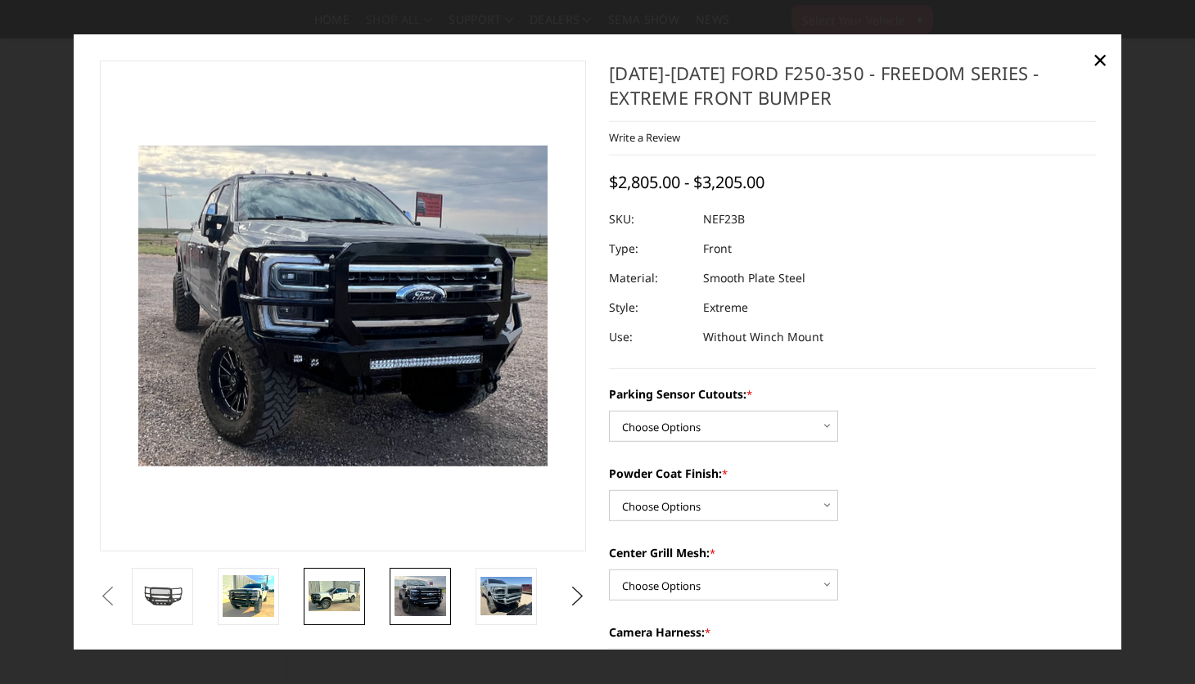
click at [350, 597] on img at bounding box center [335, 595] width 52 height 31
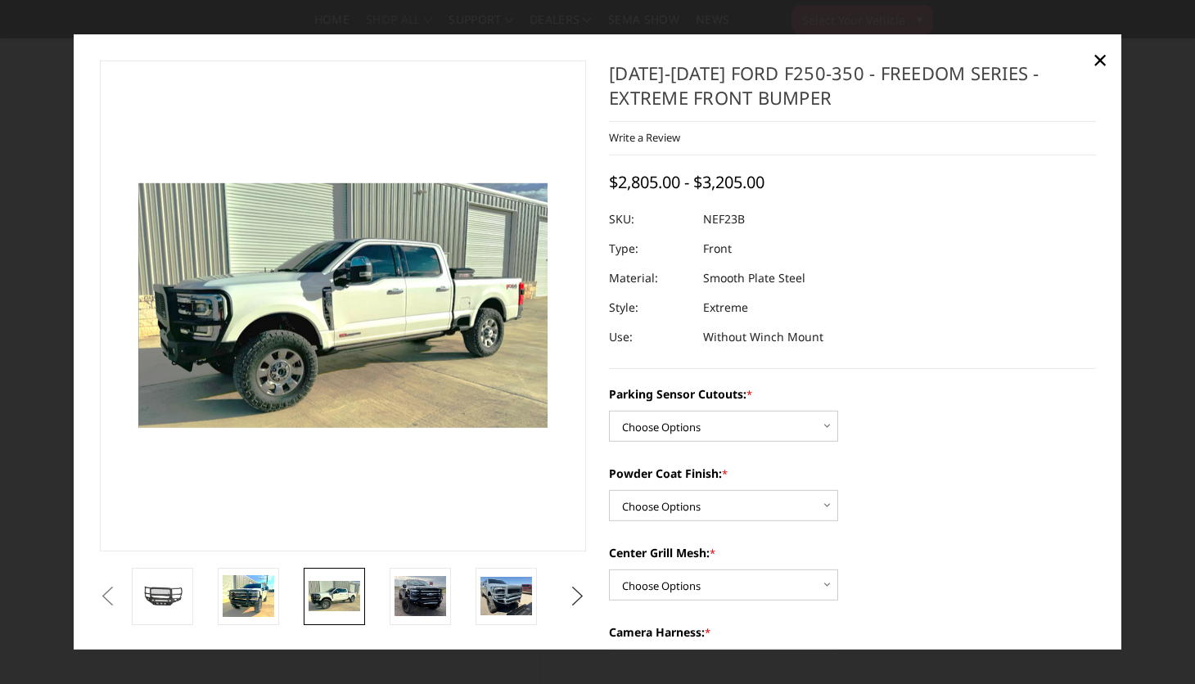
click at [583, 599] on button "Next" at bounding box center [578, 596] width 25 height 25
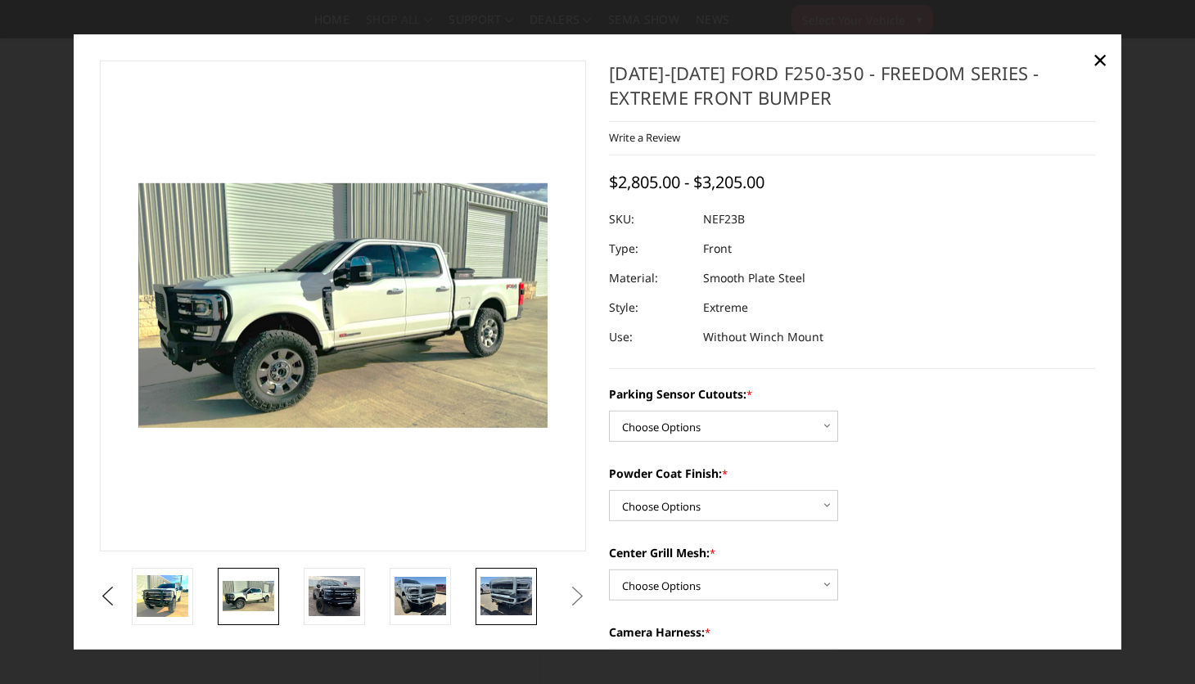
click at [507, 596] on img at bounding box center [506, 596] width 52 height 38
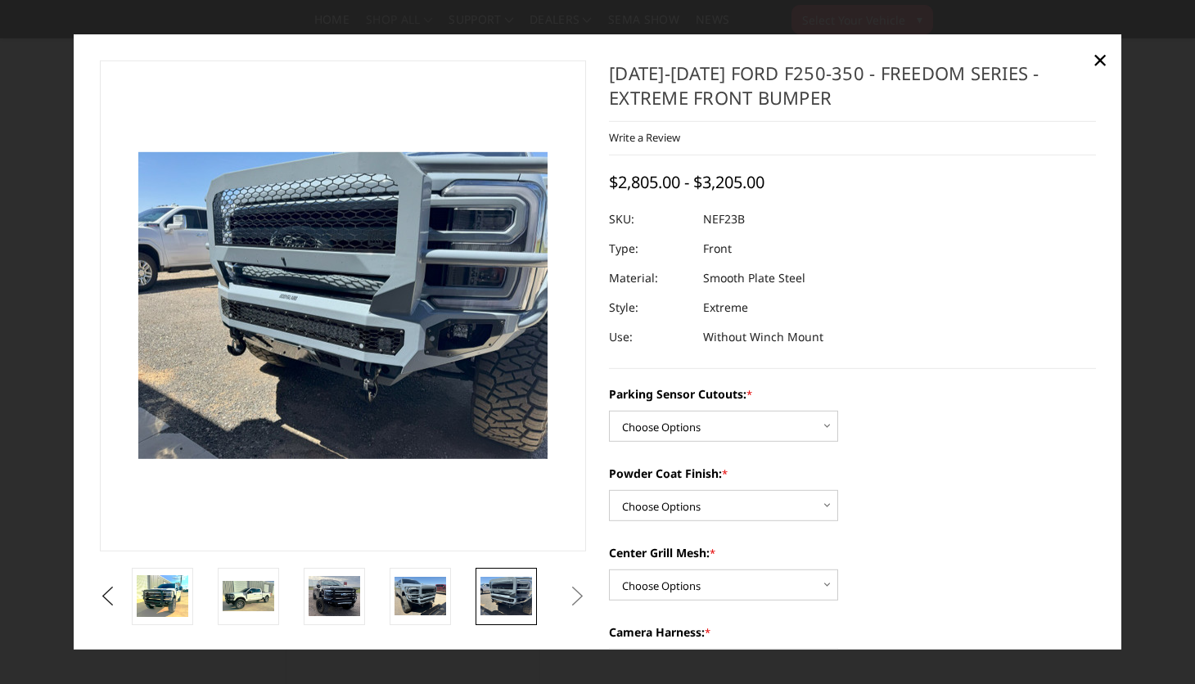
click at [577, 595] on button "Next" at bounding box center [578, 596] width 25 height 25
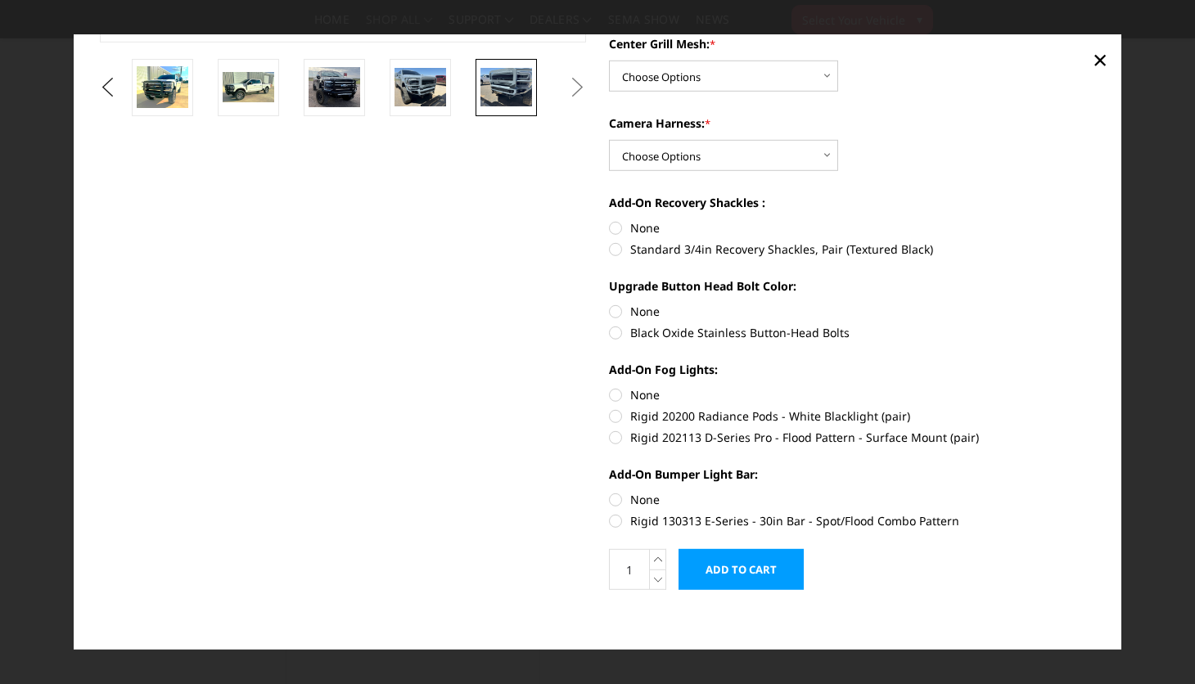
scroll to position [0, 0]
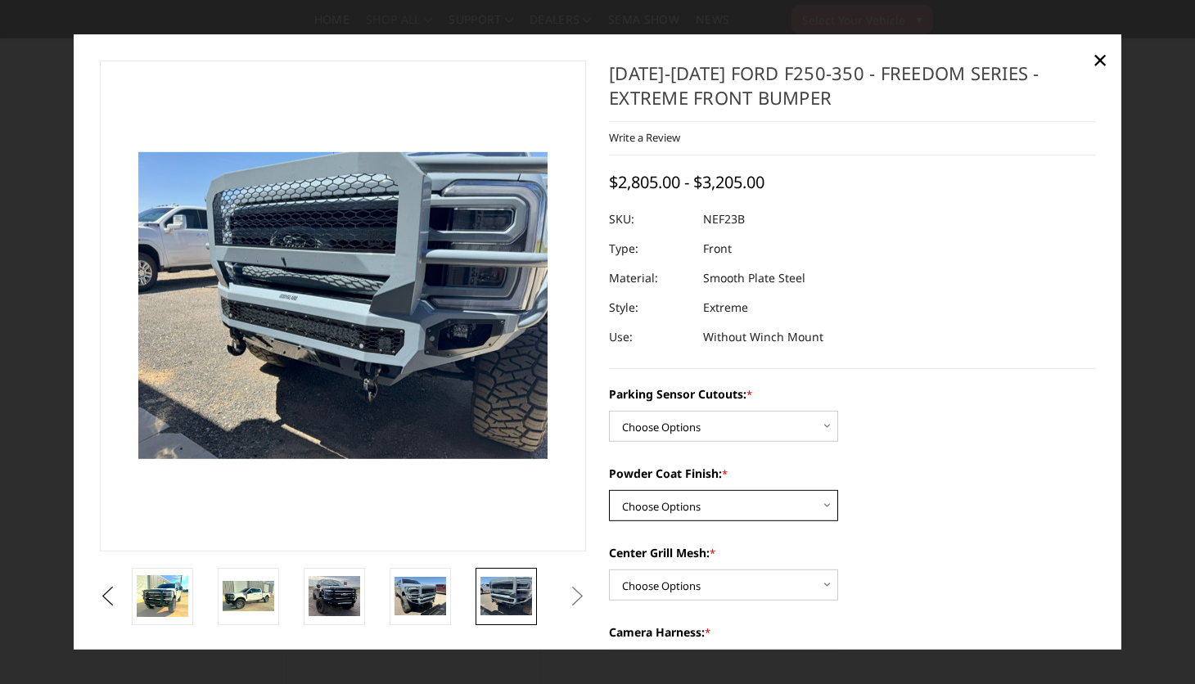
click at [699, 511] on select "Choose Options Bare Metal Textured Black Powder Coat" at bounding box center [723, 505] width 229 height 31
click at [667, 426] on select "Choose Options No - Without Parking Sensor Cutouts Yes - With Parking Sensor Cu…" at bounding box center [723, 426] width 229 height 31
click at [1097, 61] on span "×" at bounding box center [1100, 58] width 15 height 35
